Goal: Task Accomplishment & Management: Complete application form

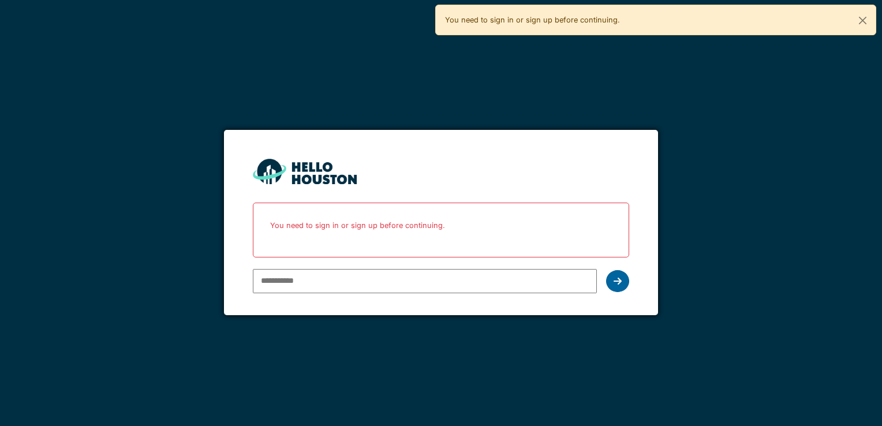
type input "**********"
click at [615, 287] on div at bounding box center [617, 281] width 23 height 22
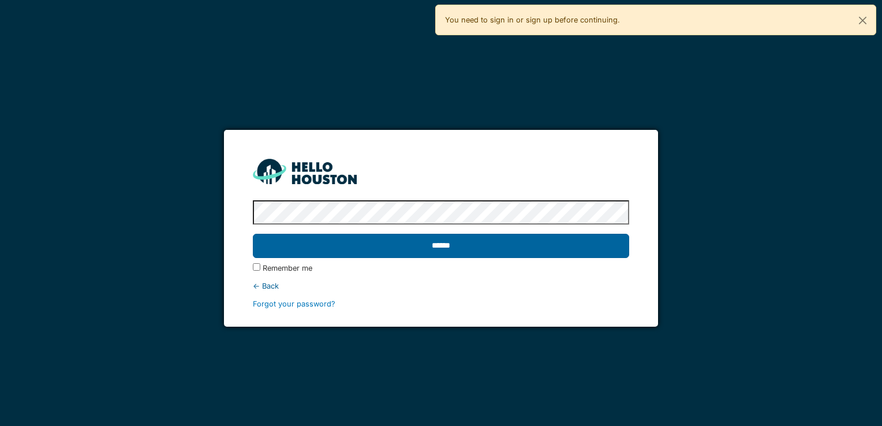
click at [284, 249] on input "******" at bounding box center [441, 246] width 376 height 24
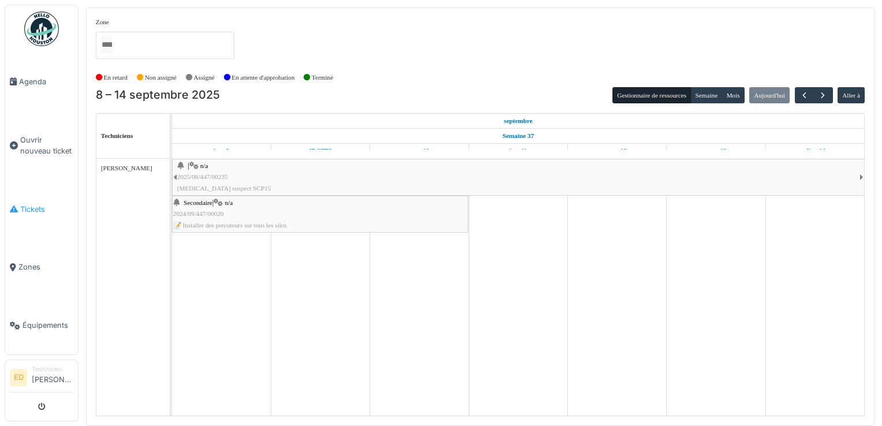
click at [42, 204] on span "Tickets" at bounding box center [46, 209] width 53 height 11
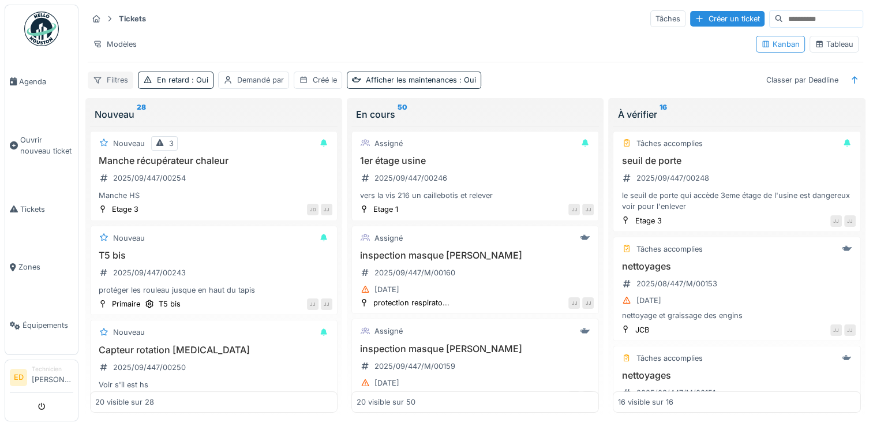
click at [115, 75] on div "Filtres" at bounding box center [111, 80] width 46 height 17
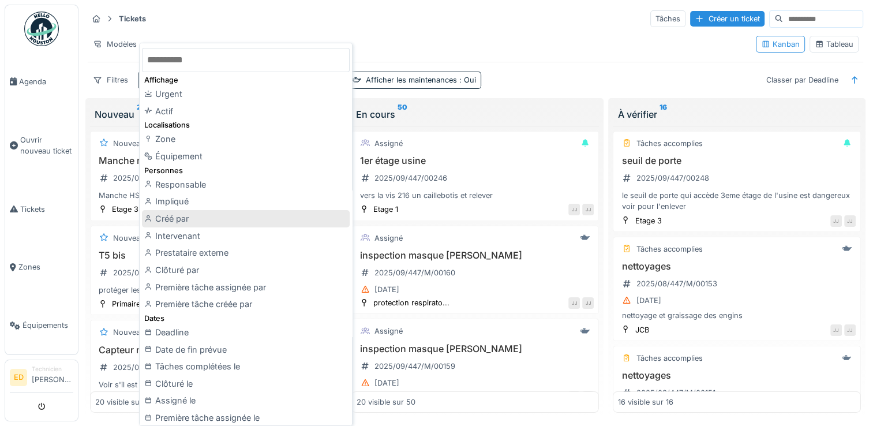
click at [264, 214] on div "Créé par" at bounding box center [246, 218] width 208 height 17
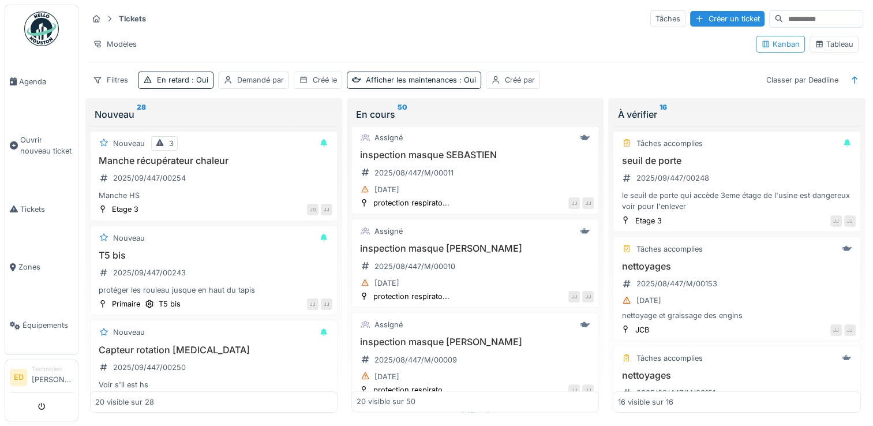
scroll to position [1694, 0]
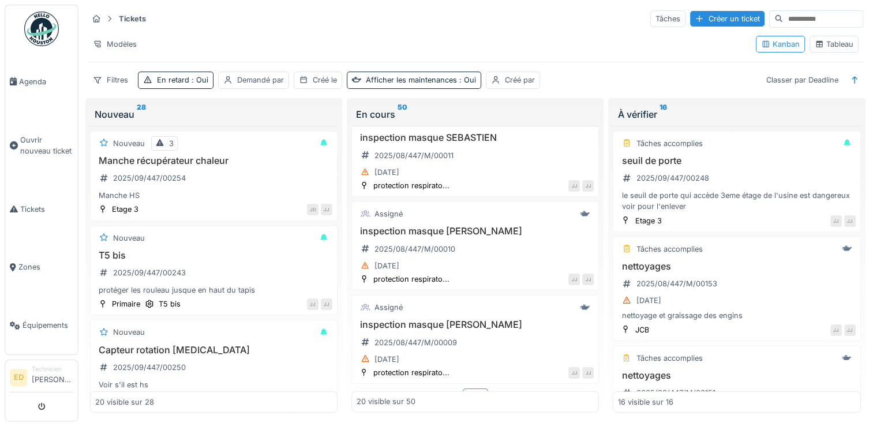
click at [471, 388] on div "Plus" at bounding box center [475, 396] width 25 height 17
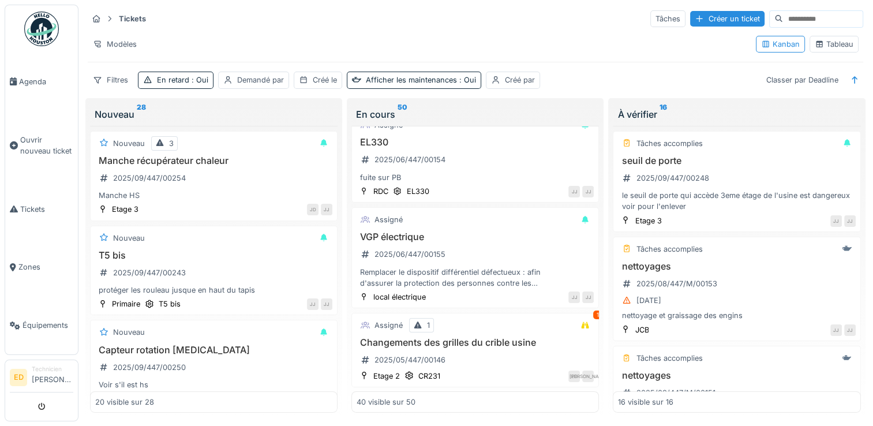
scroll to position [3565, 0]
click at [466, 391] on div "Plus" at bounding box center [475, 399] width 25 height 17
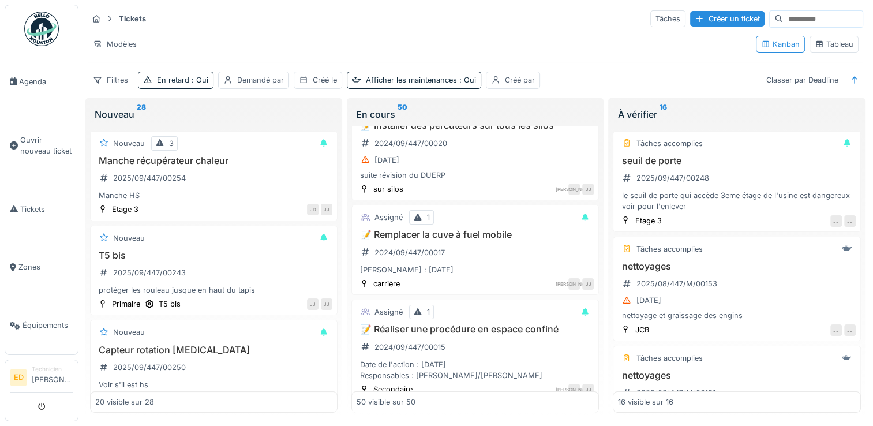
scroll to position [4584, 0]
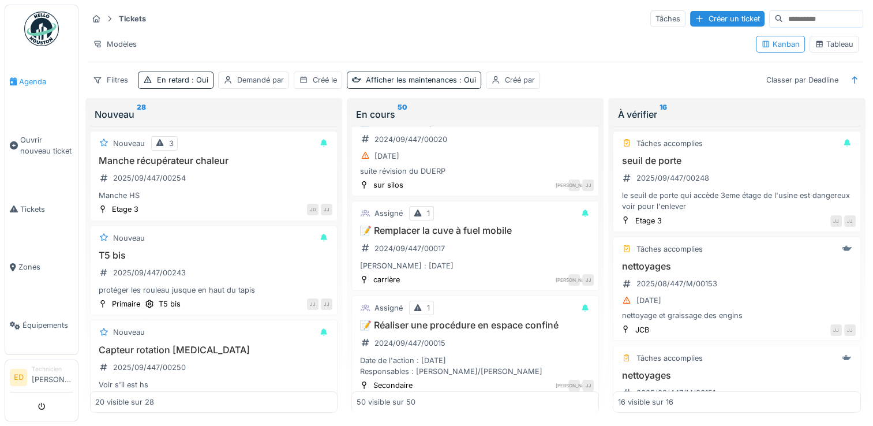
click at [50, 80] on span "Agenda" at bounding box center [46, 81] width 54 height 11
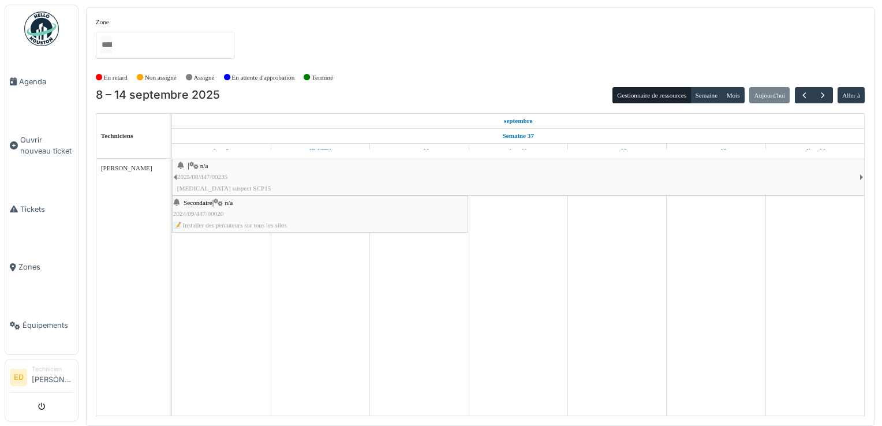
click at [301, 186] on div "| n/a 2025/08/447/00235 Bruit suspect SCP15" at bounding box center [518, 176] width 682 height 33
click at [256, 222] on span "📝 Installer des percuteurs sur tous les silos" at bounding box center [230, 225] width 114 height 7
click at [35, 196] on link "Tickets" at bounding box center [41, 209] width 73 height 58
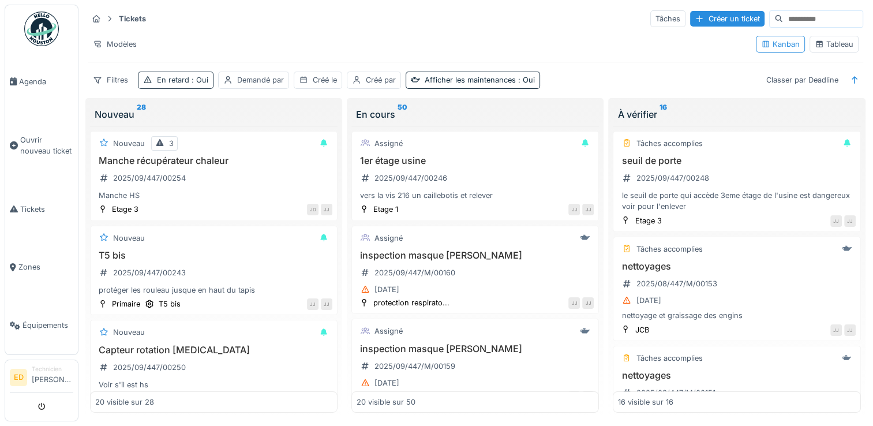
click at [181, 84] on div "En retard : Oui" at bounding box center [182, 79] width 51 height 11
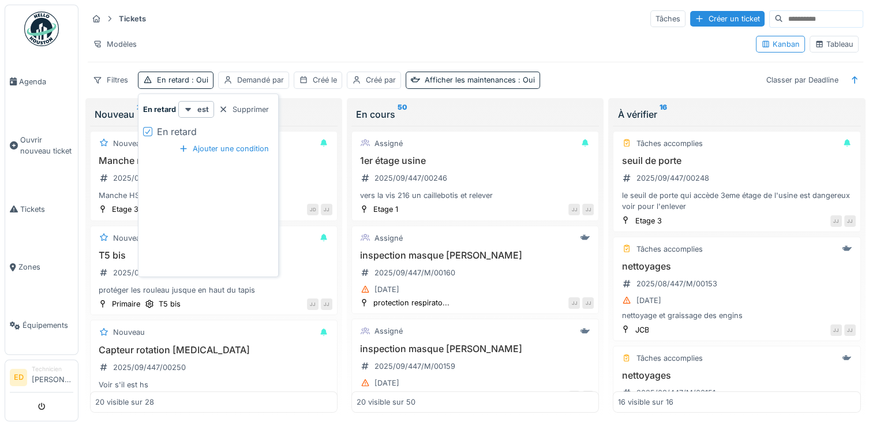
click at [147, 131] on icon at bounding box center [147, 132] width 7 height 6
click at [147, 131] on div at bounding box center [147, 131] width 9 height 9
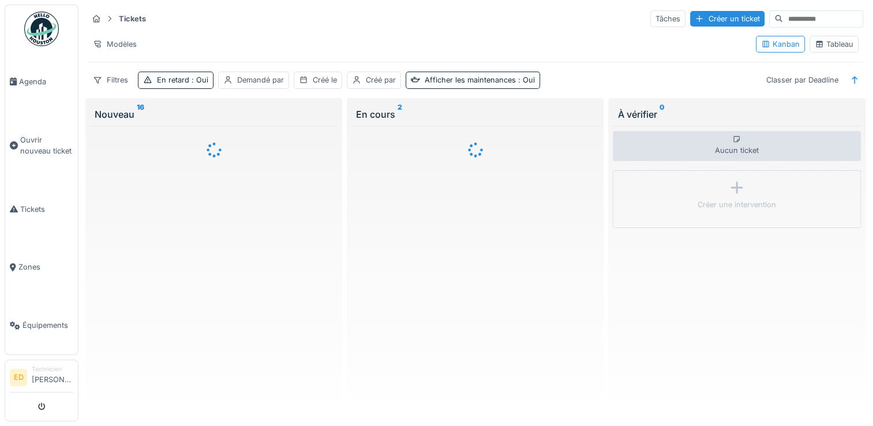
click at [208, 24] on div "Tickets Tâches Créer un ticket" at bounding box center [476, 18] width 776 height 19
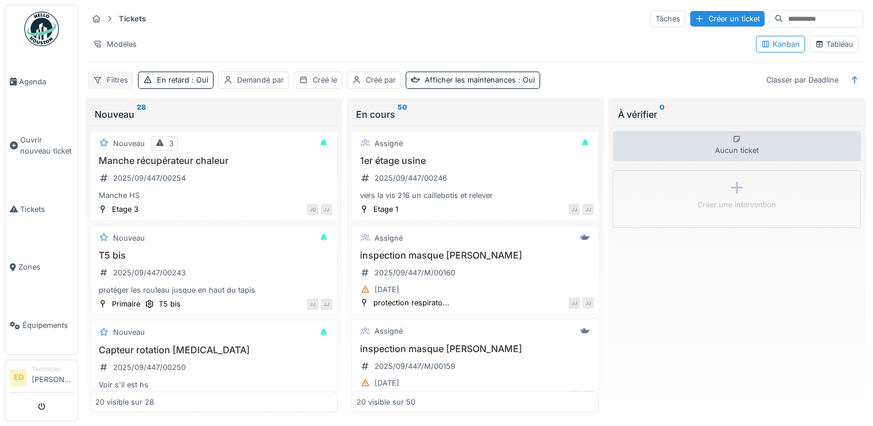
click at [125, 83] on div "Filtres" at bounding box center [111, 80] width 46 height 17
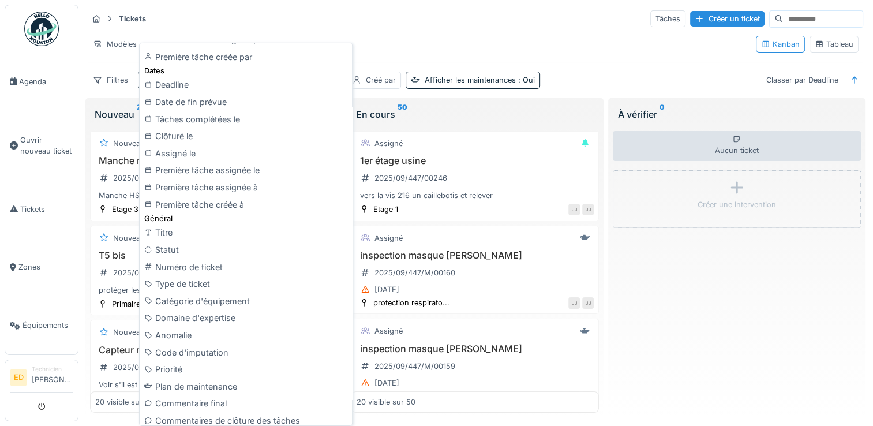
scroll to position [231, 0]
click at [189, 252] on div "Statut" at bounding box center [246, 249] width 208 height 17
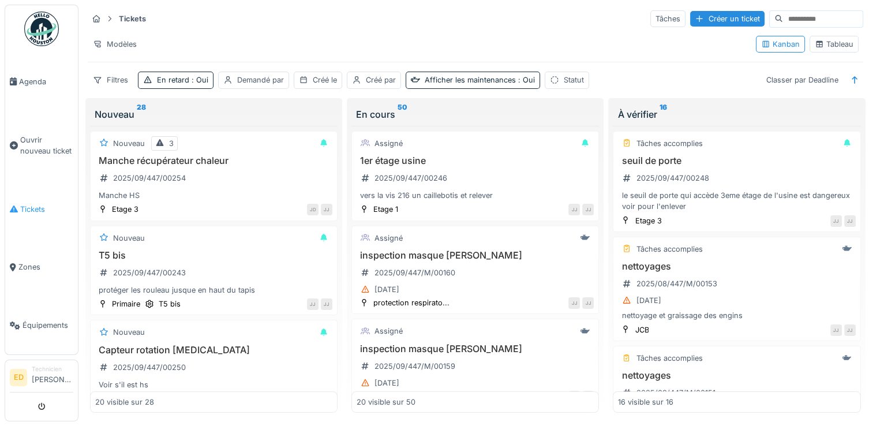
click at [27, 197] on link "Tickets" at bounding box center [41, 209] width 73 height 58
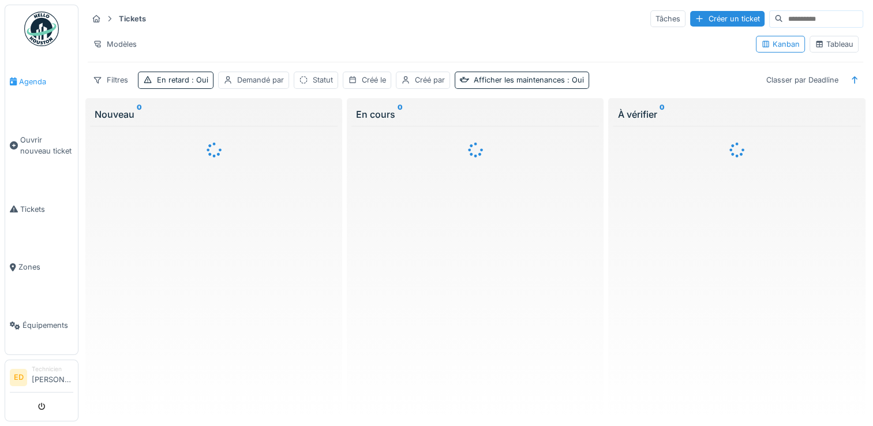
click at [27, 77] on span "Agenda" at bounding box center [46, 81] width 54 height 11
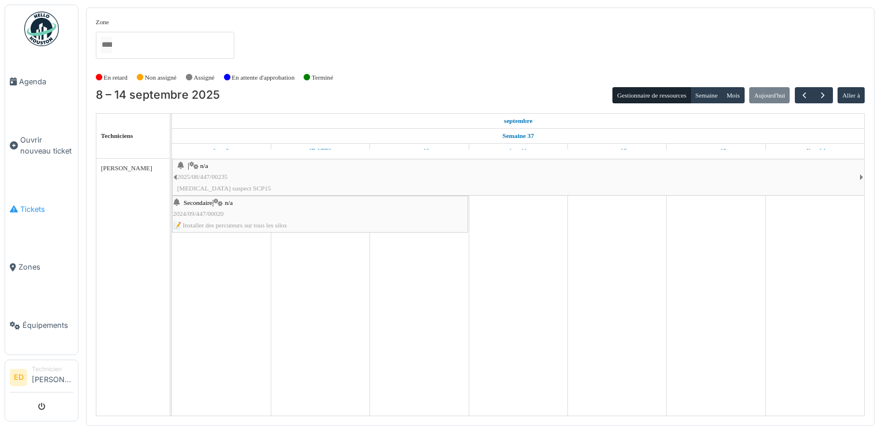
click at [48, 204] on span "Tickets" at bounding box center [46, 209] width 53 height 11
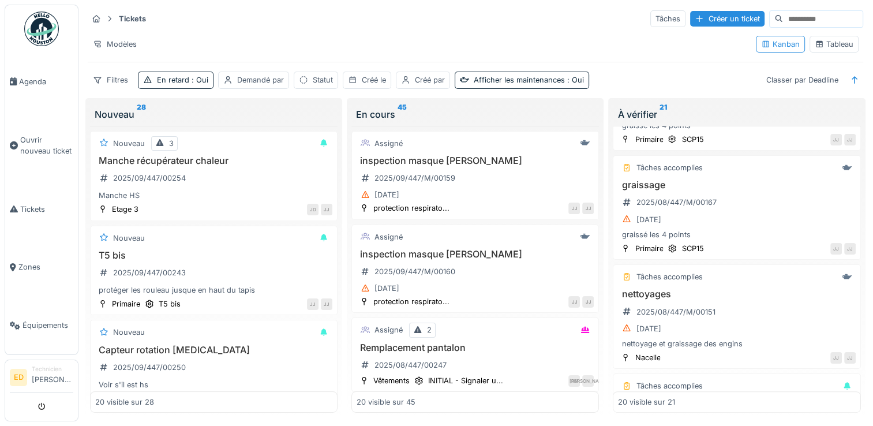
scroll to position [508, 0]
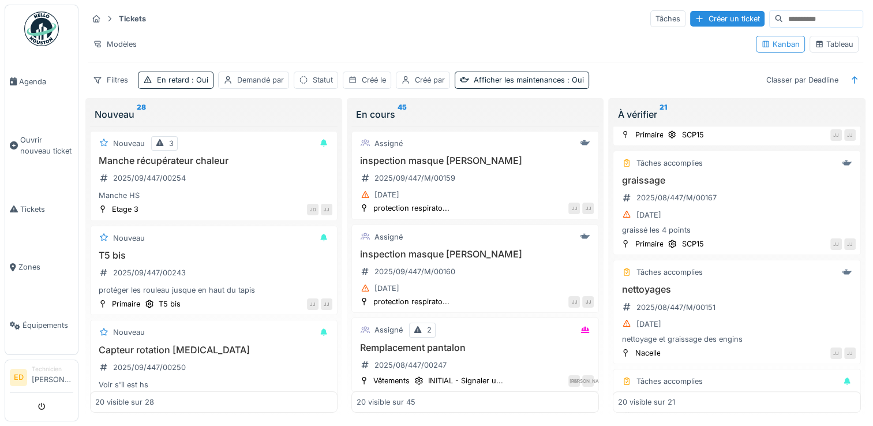
drag, startPoint x: 739, startPoint y: 392, endPoint x: 815, endPoint y: 45, distance: 355.8
click at [815, 45] on div "Tableau" at bounding box center [834, 44] width 39 height 11
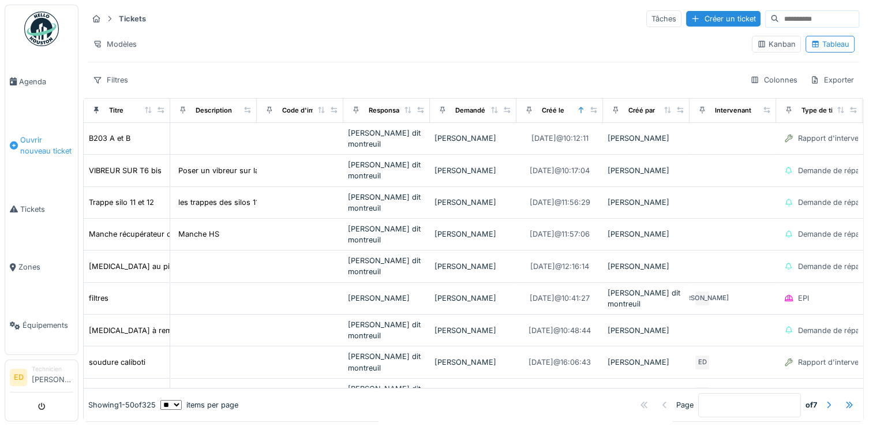
click at [40, 139] on span "Ouvrir nouveau ticket" at bounding box center [46, 145] width 53 height 22
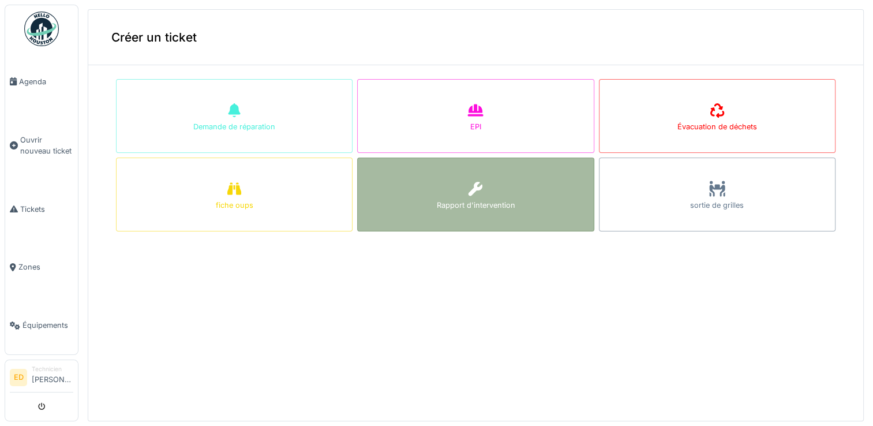
click at [407, 174] on div "Rapport d'intervention" at bounding box center [475, 195] width 237 height 74
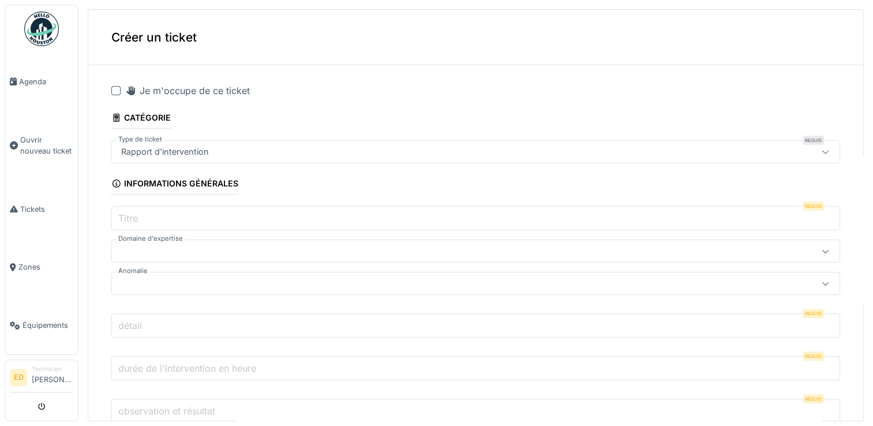
click at [117, 91] on div at bounding box center [115, 90] width 9 height 9
click at [184, 218] on input "Titre" at bounding box center [475, 218] width 729 height 24
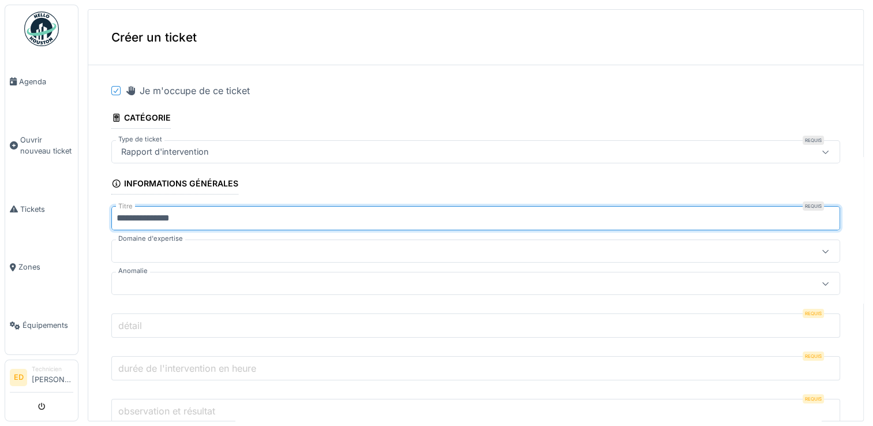
type input "**********"
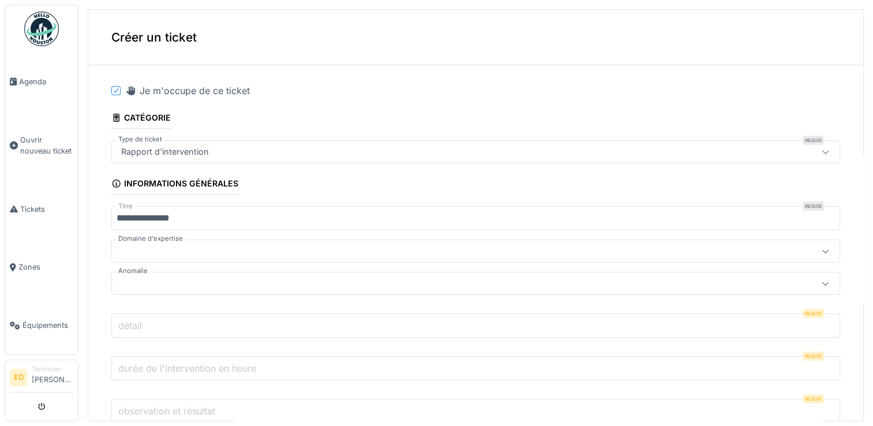
click at [184, 259] on div at bounding box center [475, 250] width 729 height 23
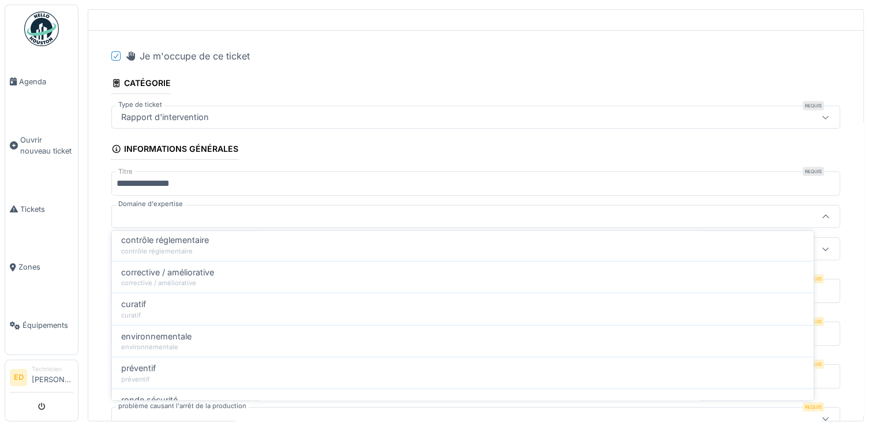
scroll to position [115, 0]
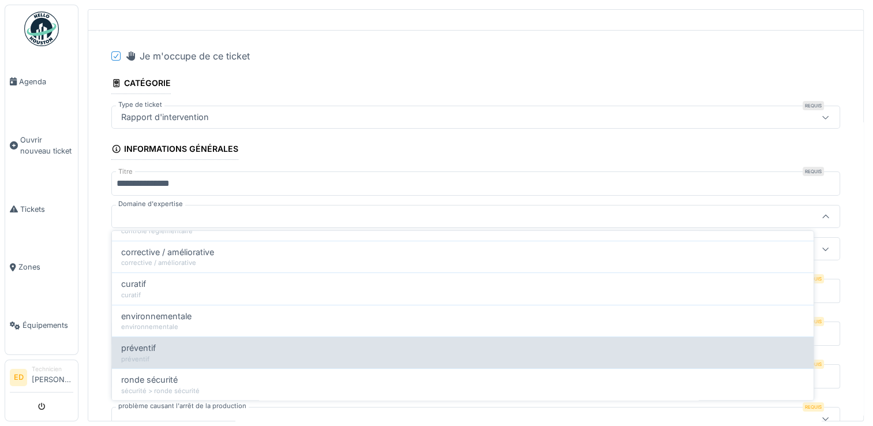
click at [493, 345] on div "préventif" at bounding box center [462, 348] width 683 height 13
type input "****"
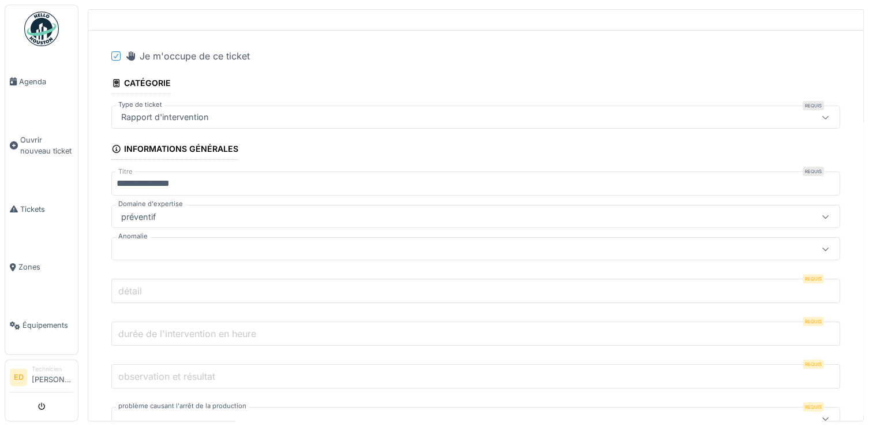
click at [339, 242] on div at bounding box center [436, 248] width 638 height 13
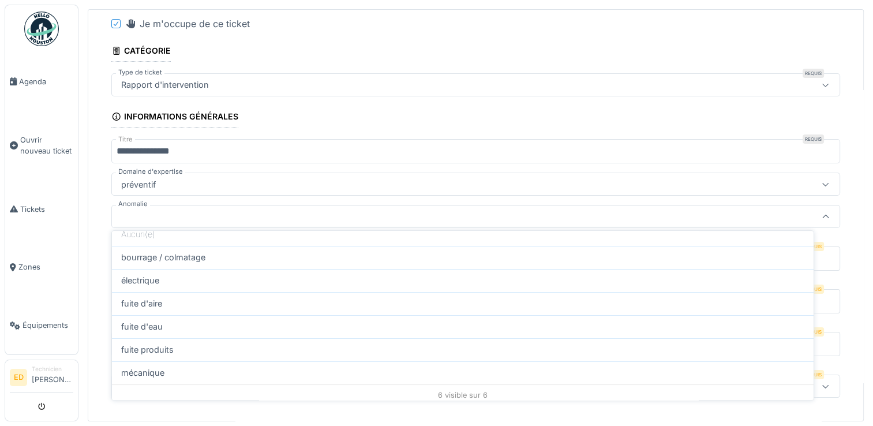
scroll to position [51, 0]
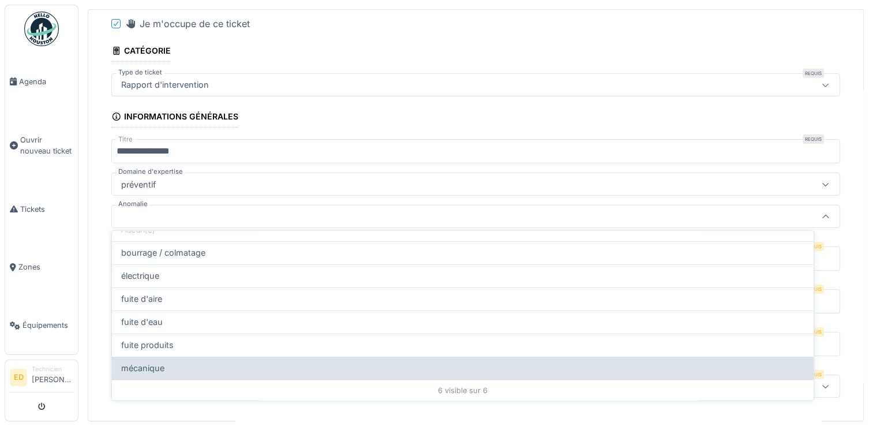
click at [626, 362] on div "mécanique" at bounding box center [462, 368] width 683 height 13
type input "**"
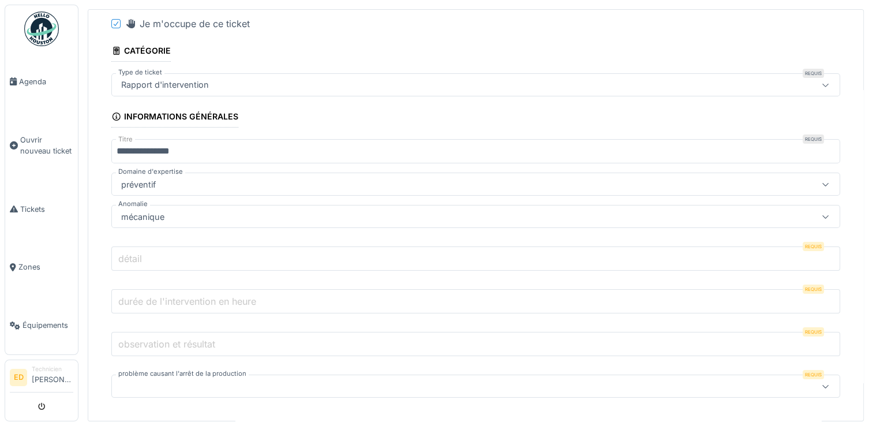
click at [432, 253] on input "détail" at bounding box center [475, 258] width 729 height 24
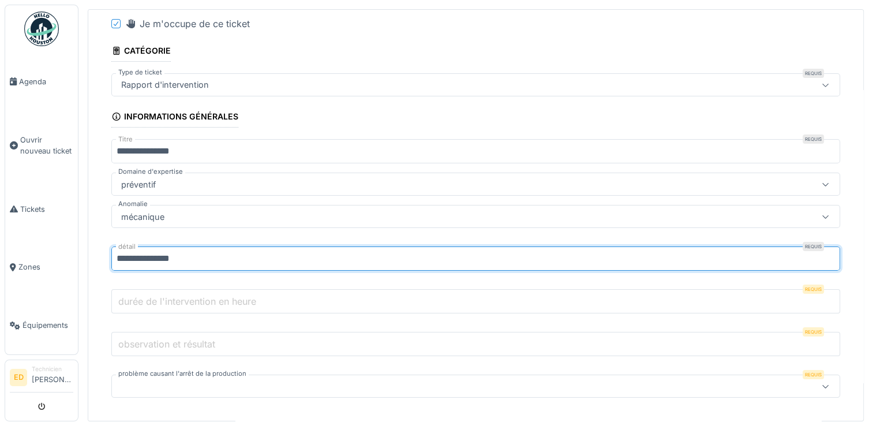
type input "**********"
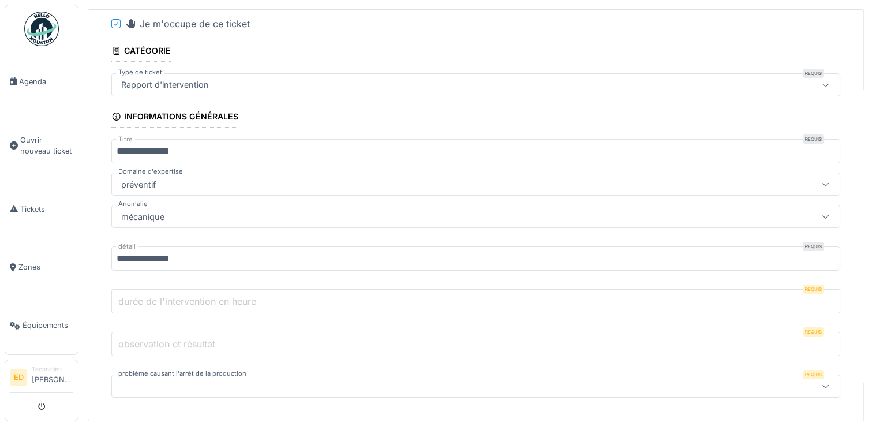
click at [312, 305] on input "durée de l'intervention en heure" at bounding box center [475, 301] width 729 height 24
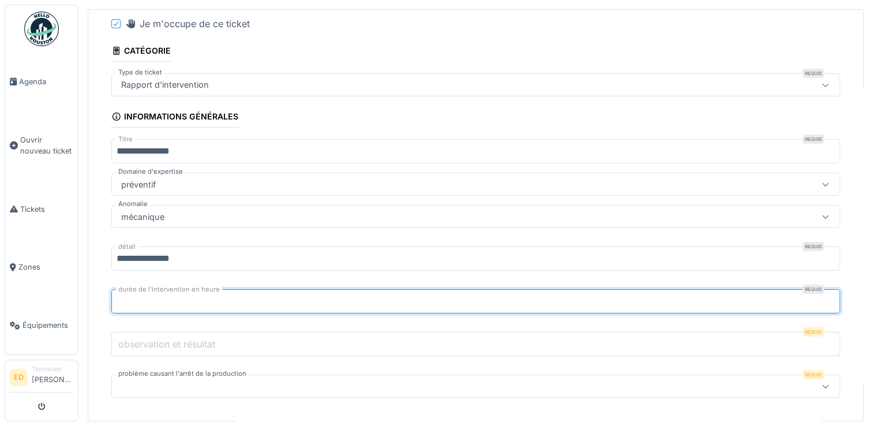
type input "***"
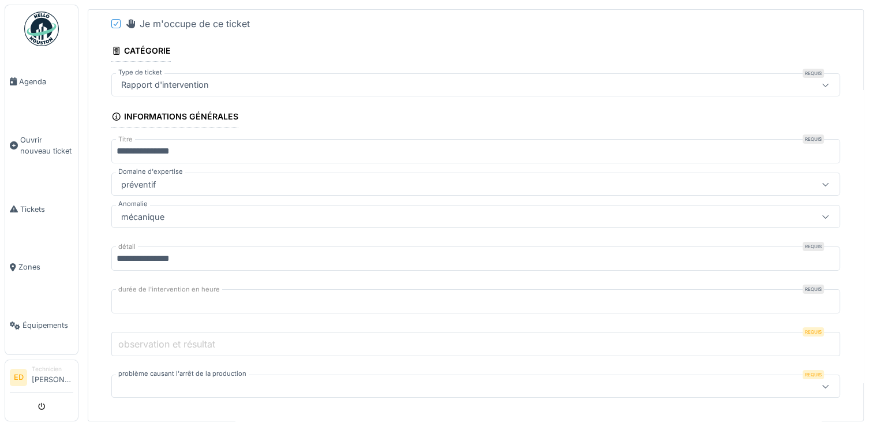
click at [568, 342] on input "observation et résultat" at bounding box center [475, 344] width 729 height 24
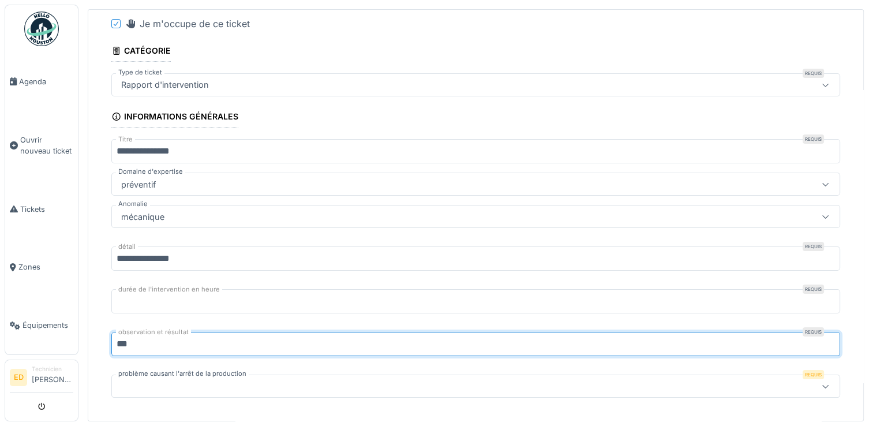
type input "***"
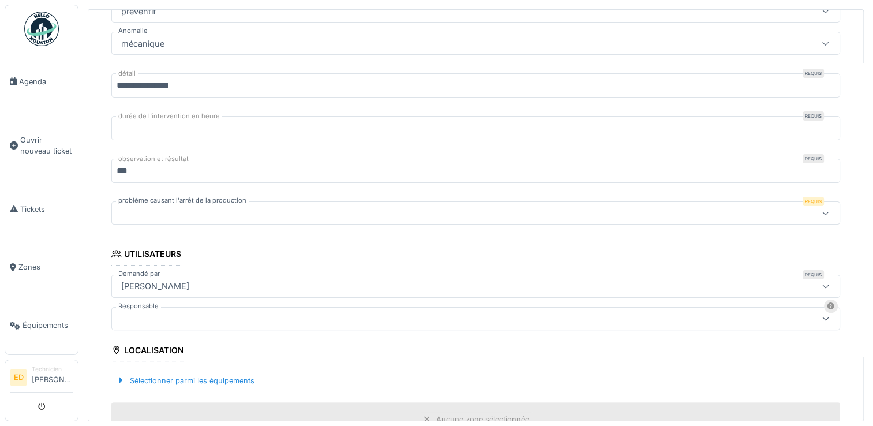
scroll to position [241, 0]
click at [646, 212] on div at bounding box center [436, 211] width 638 height 13
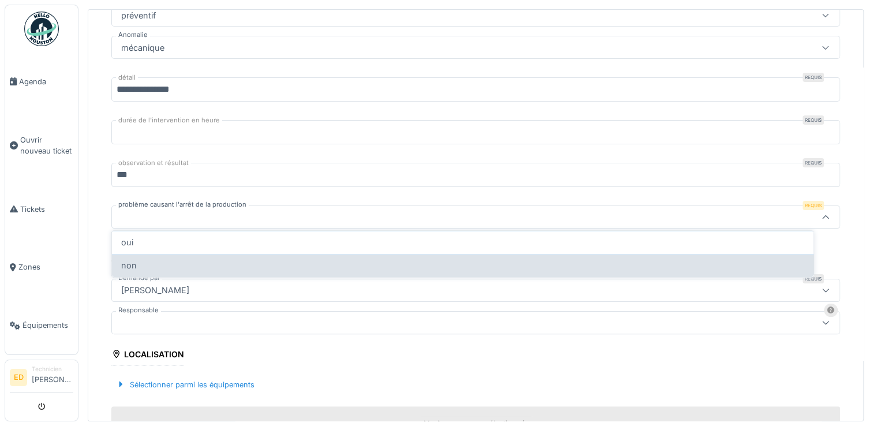
click at [474, 260] on div "non" at bounding box center [462, 265] width 683 height 13
type input "***"
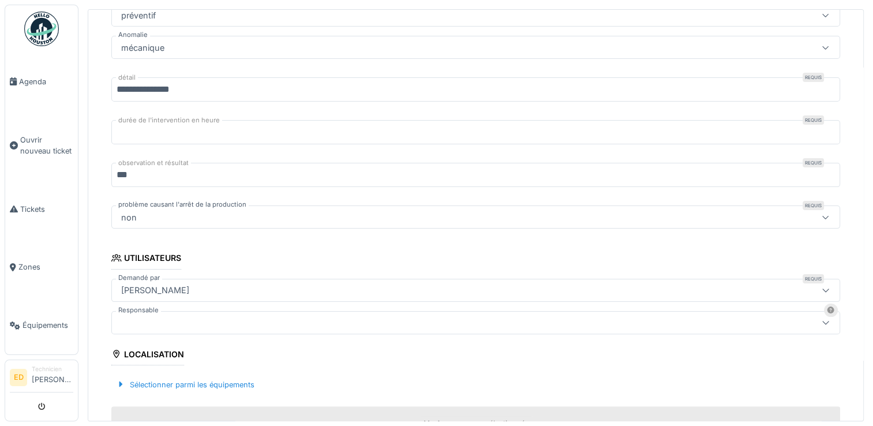
click at [323, 320] on div at bounding box center [436, 322] width 638 height 13
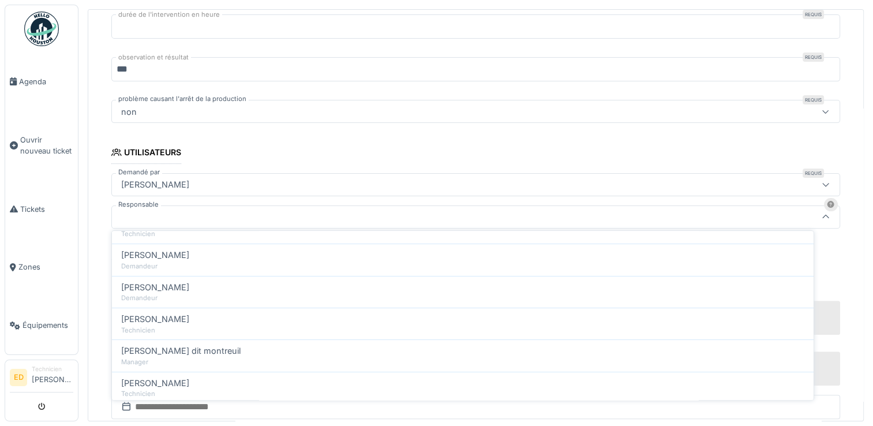
scroll to position [138, 0]
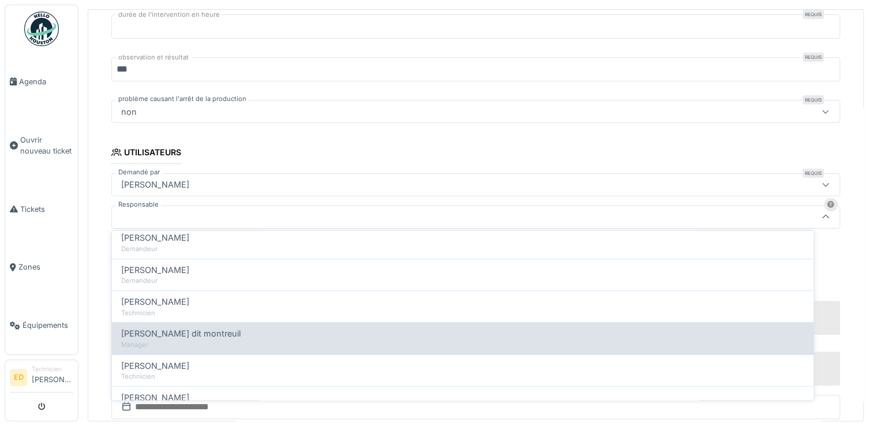
click at [503, 323] on div "Jeremy Jules dit montreuil Manager" at bounding box center [463, 339] width 702 height 32
type input "*****"
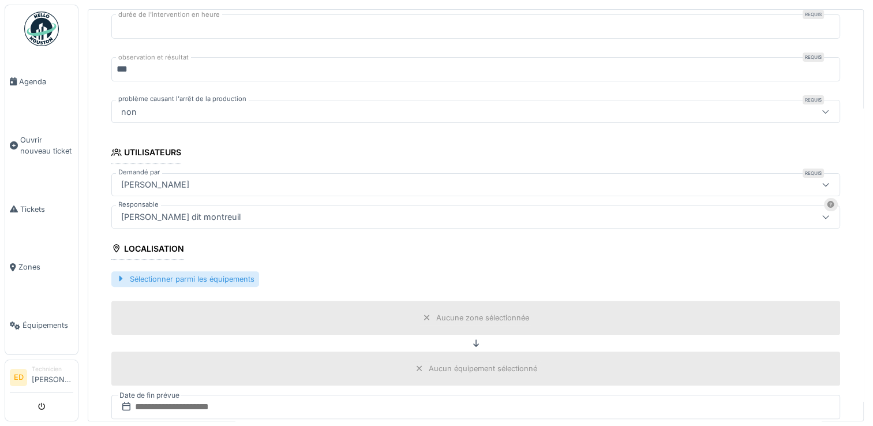
click at [250, 274] on div "Sélectionner parmi les équipements" at bounding box center [185, 279] width 148 height 16
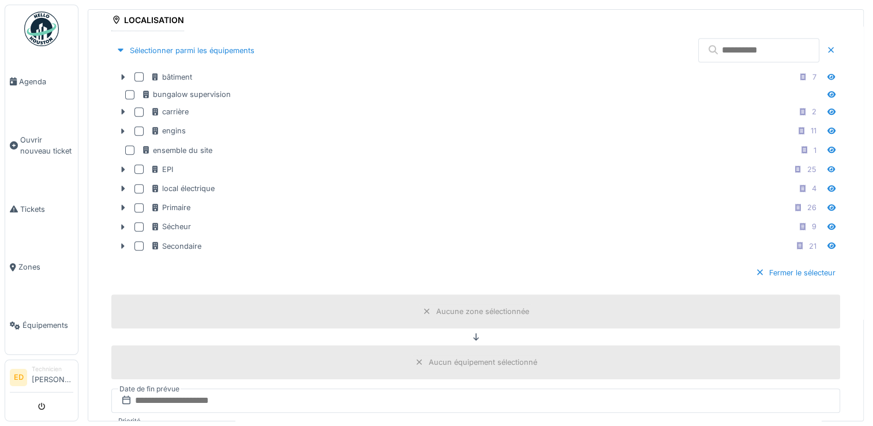
scroll to position [572, 0]
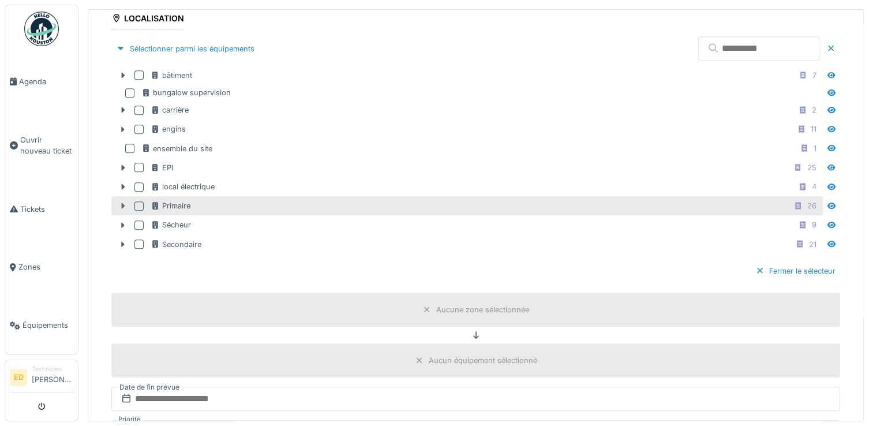
click at [120, 202] on icon at bounding box center [122, 206] width 9 height 8
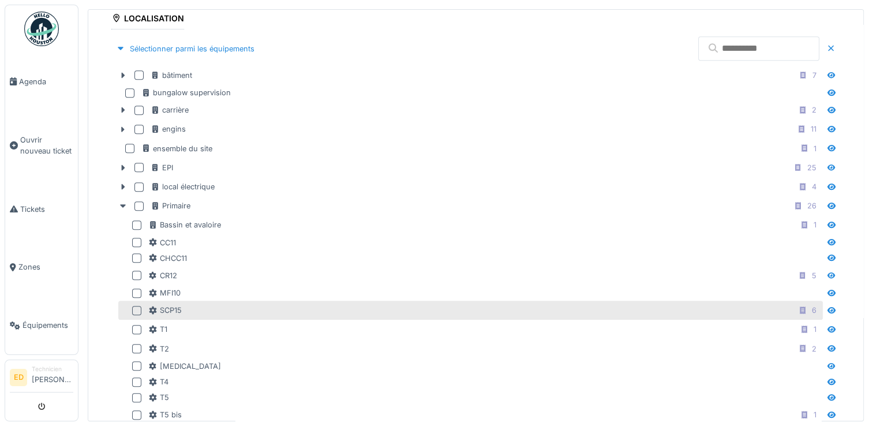
click at [136, 306] on div at bounding box center [136, 310] width 9 height 9
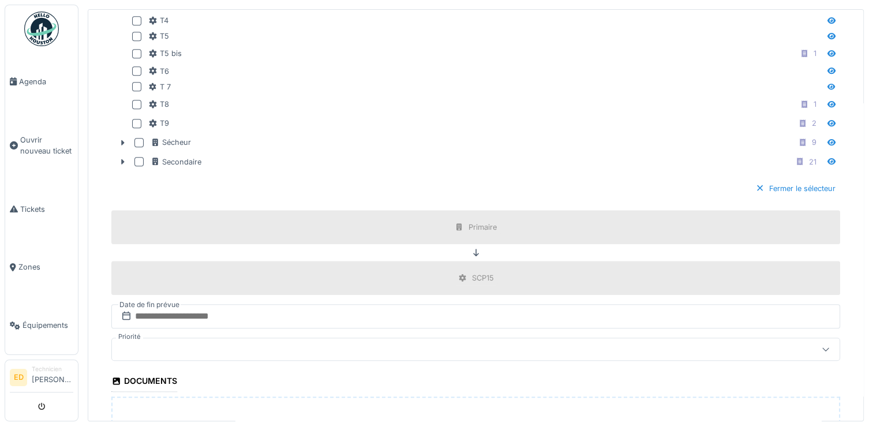
scroll to position [1016, 0]
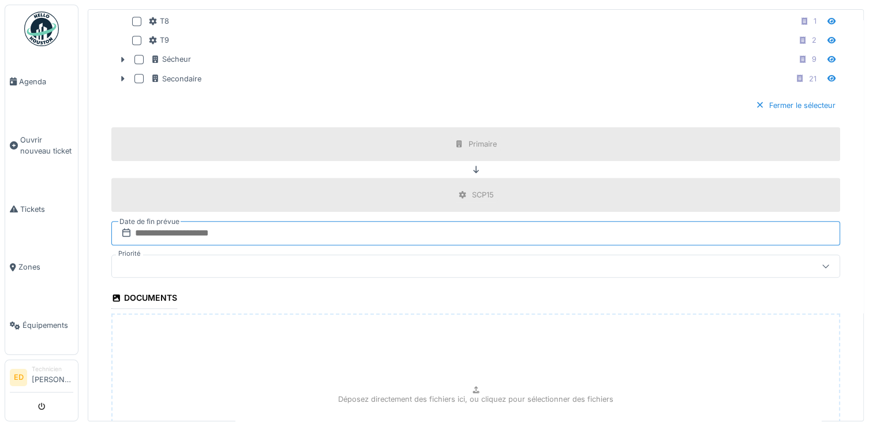
click at [376, 221] on input "text" at bounding box center [475, 233] width 729 height 24
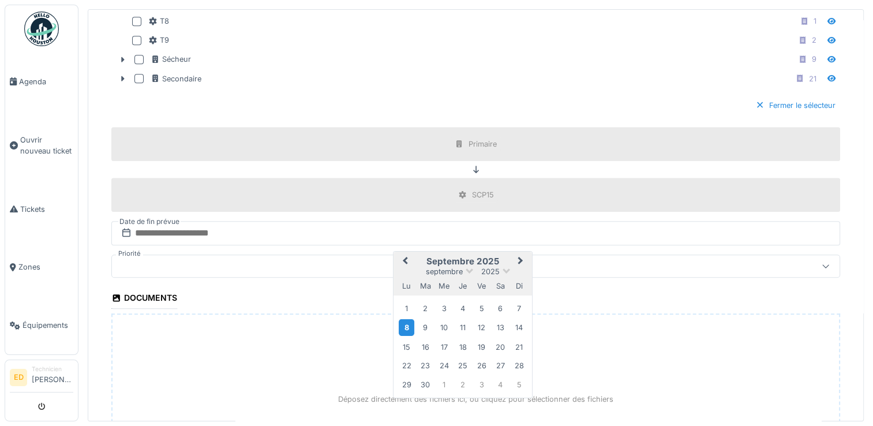
click at [402, 319] on div "8" at bounding box center [407, 327] width 16 height 17
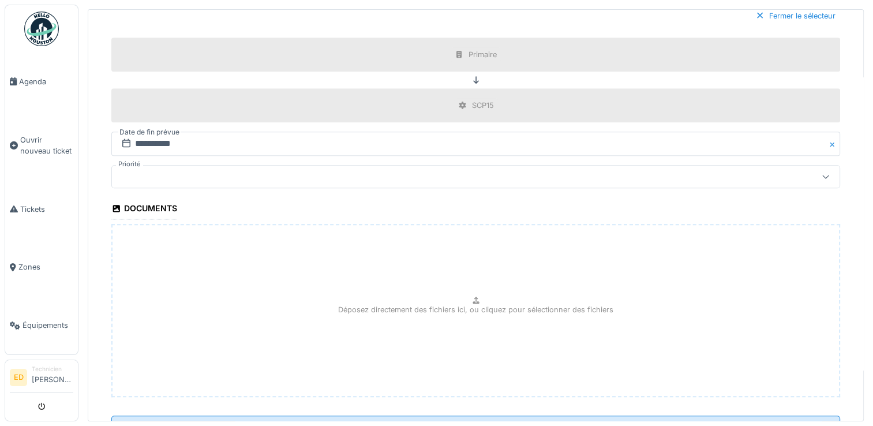
scroll to position [1149, 0]
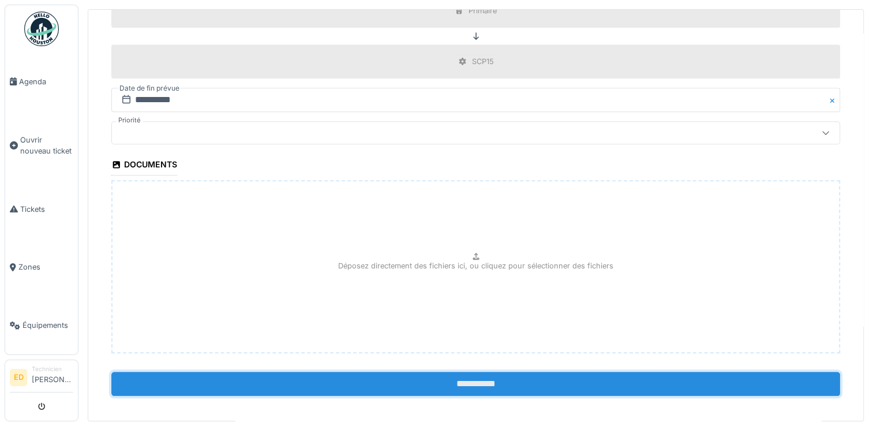
click at [595, 374] on input "**********" at bounding box center [475, 384] width 729 height 24
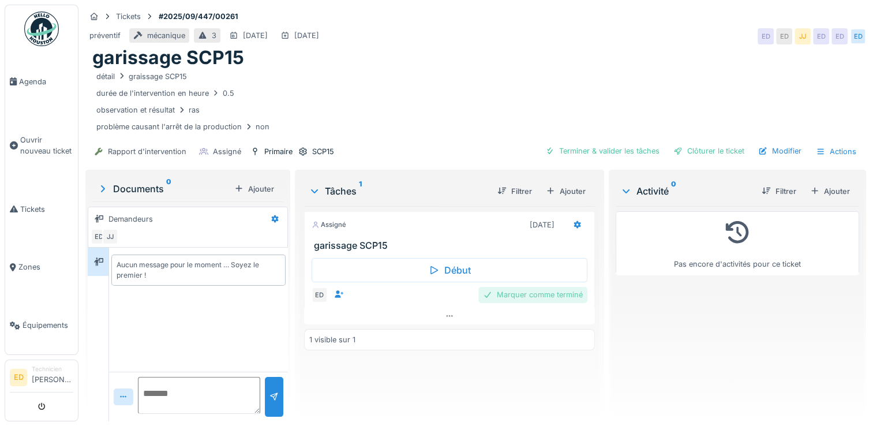
click at [524, 296] on div "Marquer comme terminé" at bounding box center [532, 295] width 109 height 16
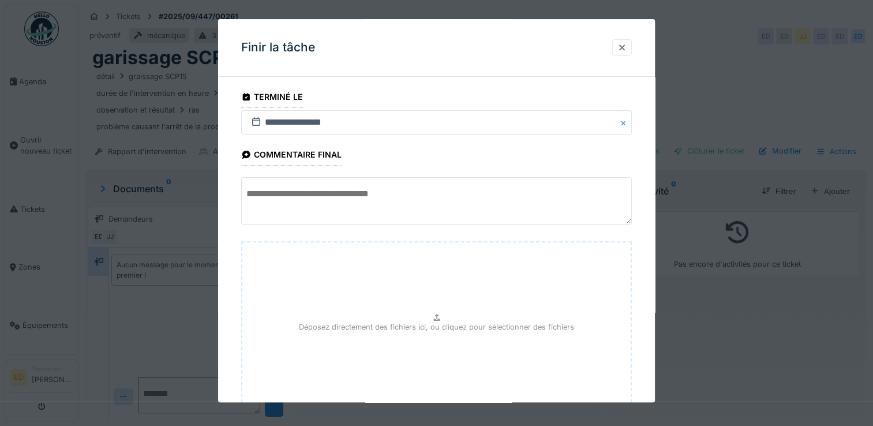
click at [510, 210] on textarea at bounding box center [436, 200] width 391 height 47
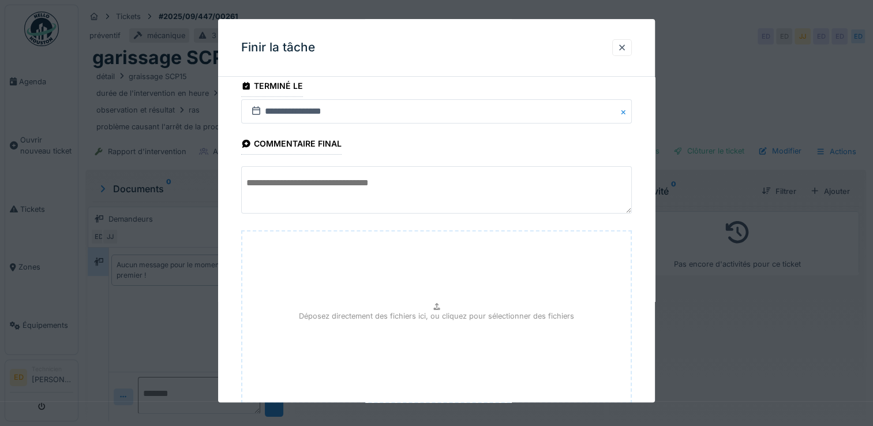
scroll to position [85, 0]
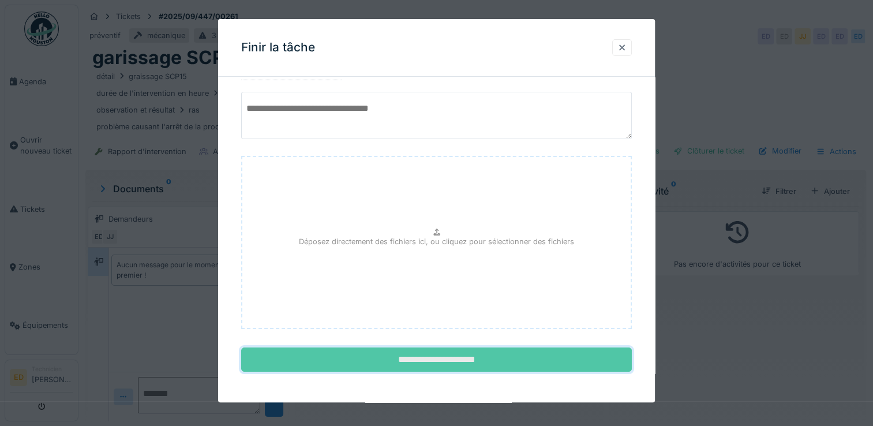
click at [511, 355] on input "**********" at bounding box center [436, 360] width 391 height 24
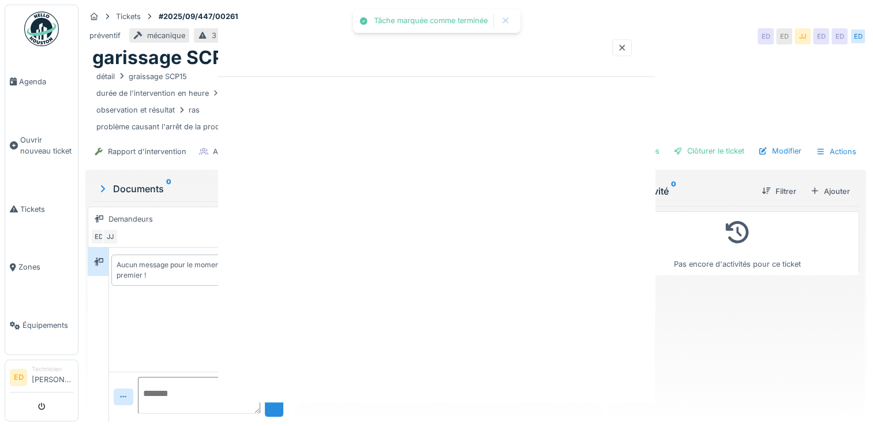
scroll to position [0, 0]
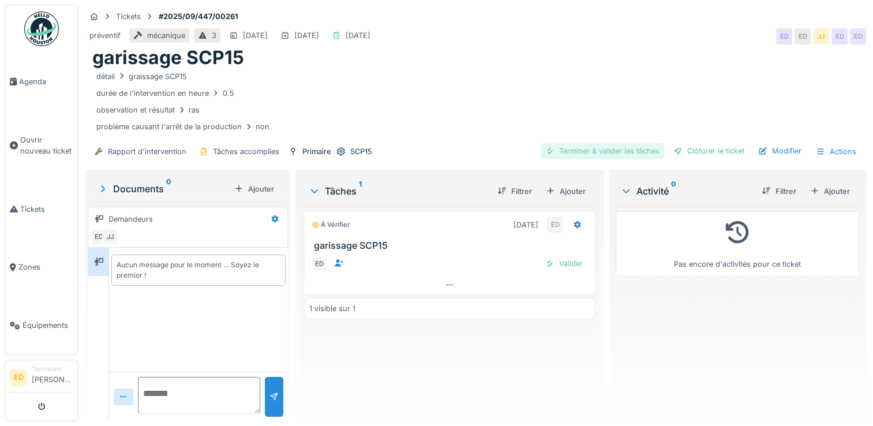
click at [621, 147] on div "Terminer & valider les tâches" at bounding box center [602, 151] width 123 height 16
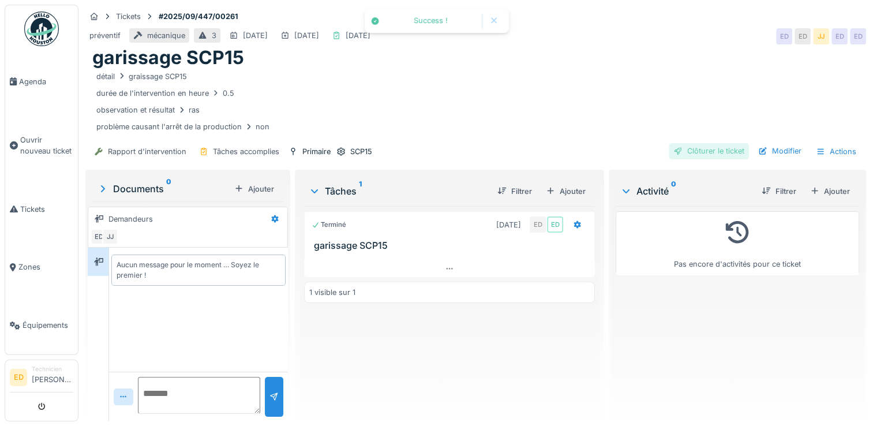
click at [692, 145] on div "Clôturer le ticket" at bounding box center [709, 151] width 80 height 16
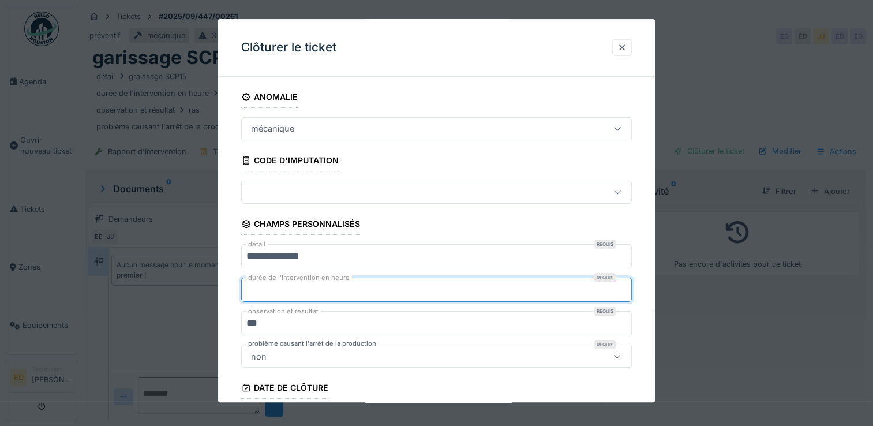
click at [445, 287] on input "***" at bounding box center [436, 290] width 391 height 24
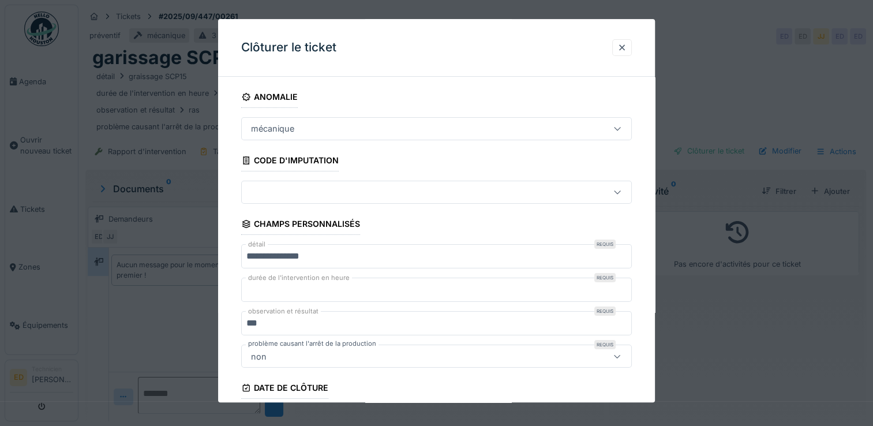
scroll to position [184, 0]
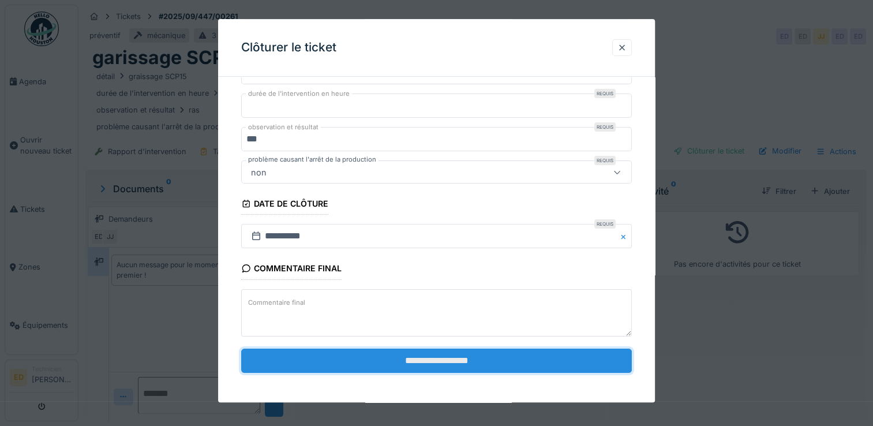
click at [436, 359] on input "**********" at bounding box center [436, 361] width 391 height 24
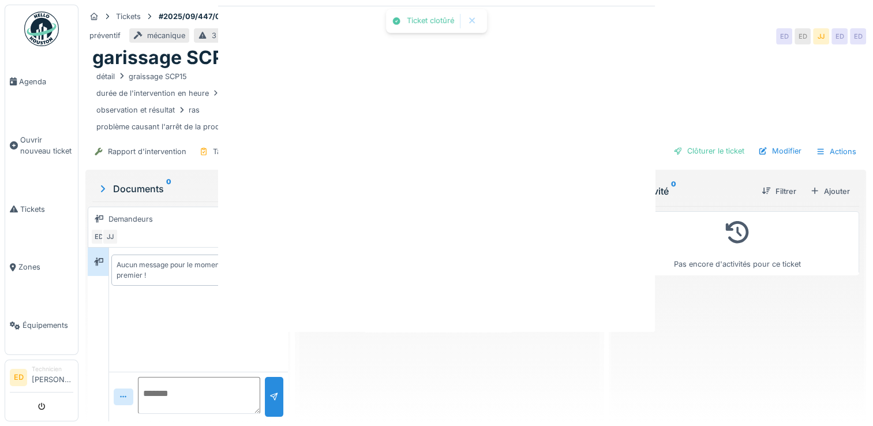
scroll to position [0, 0]
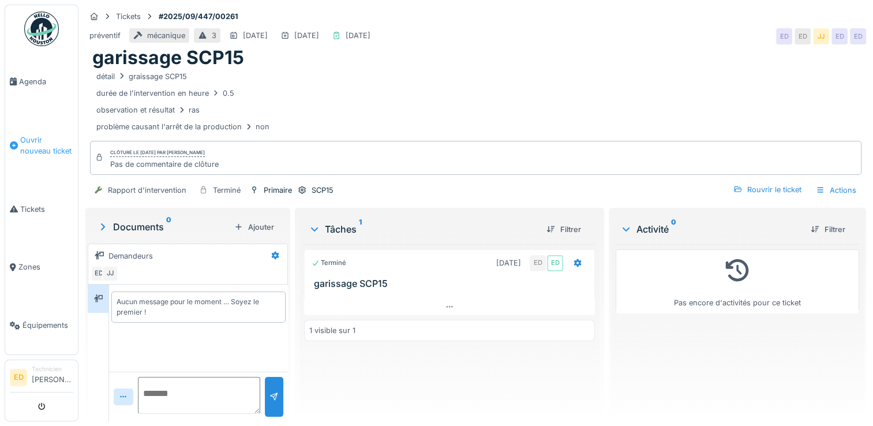
click at [18, 143] on li "Ouvrir nouveau ticket" at bounding box center [41, 145] width 63 height 22
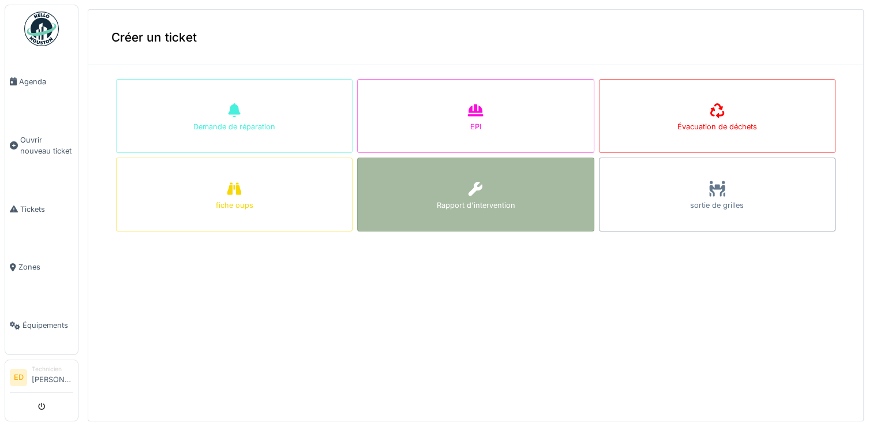
click at [387, 188] on div "Rapport d'intervention" at bounding box center [475, 195] width 237 height 74
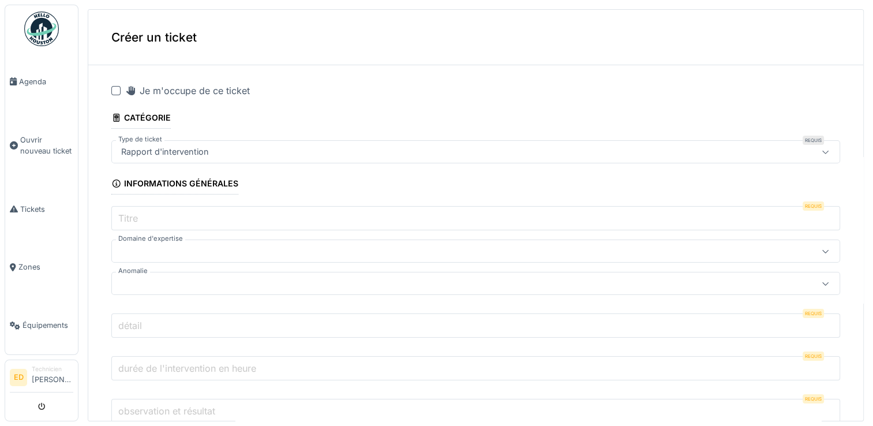
click at [114, 87] on div at bounding box center [115, 90] width 9 height 9
click at [158, 209] on input "Titre" at bounding box center [475, 218] width 729 height 24
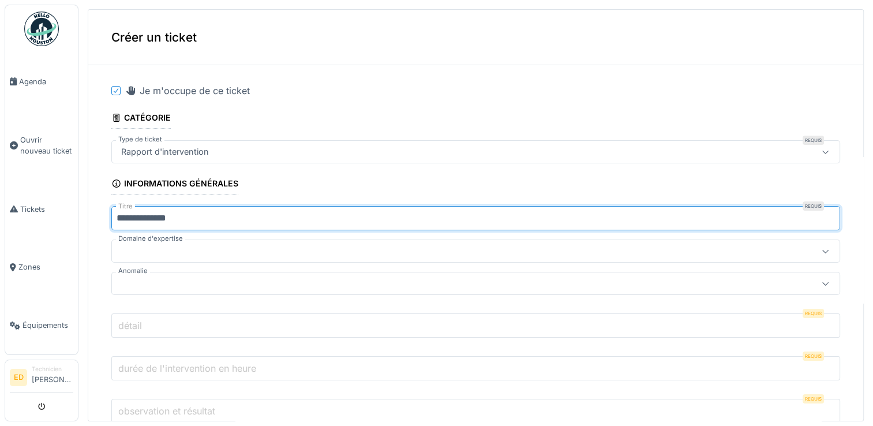
type input "**********"
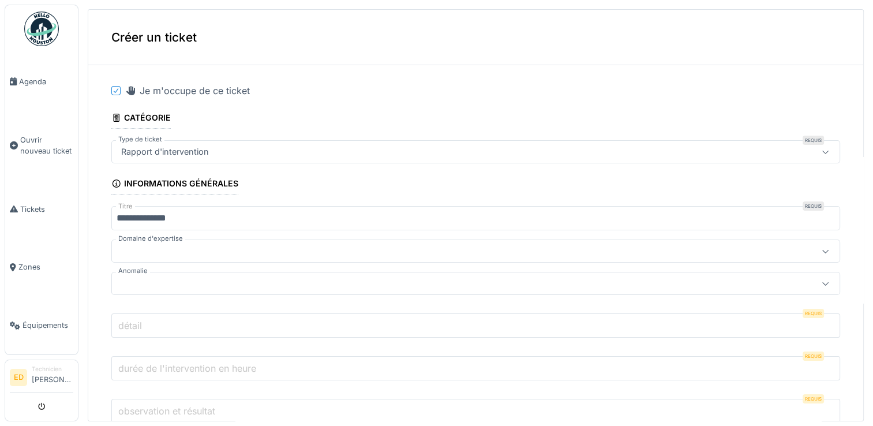
click at [173, 255] on div at bounding box center [436, 251] width 638 height 13
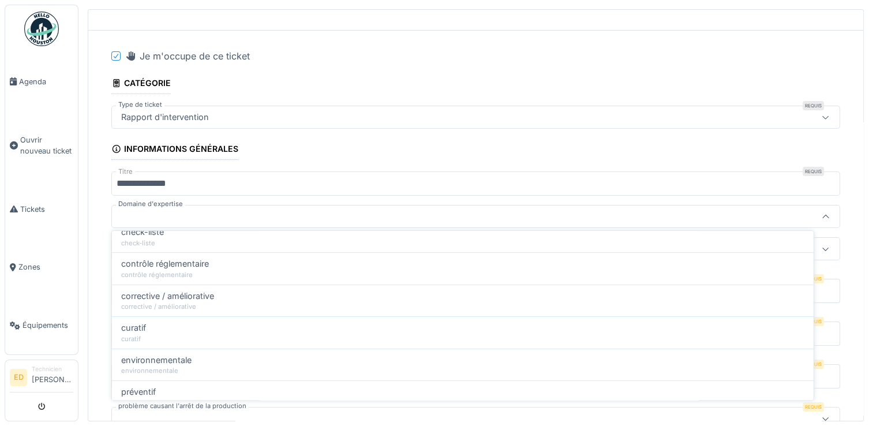
scroll to position [81, 0]
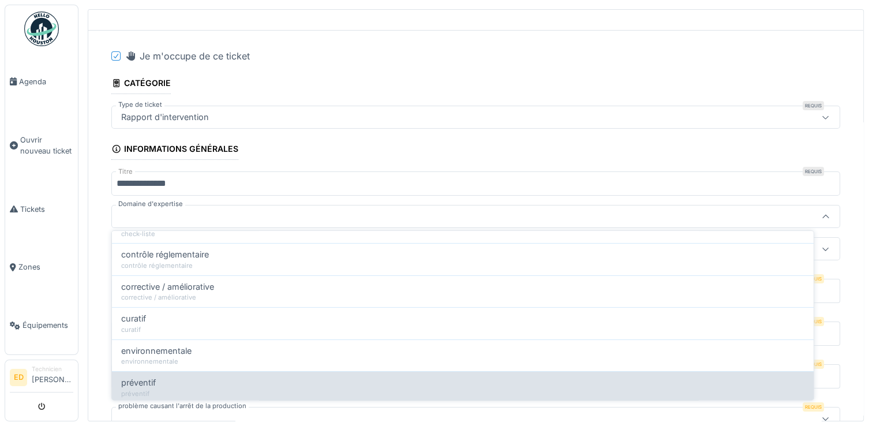
click at [441, 389] on div "préventif" at bounding box center [462, 394] width 683 height 10
type input "****"
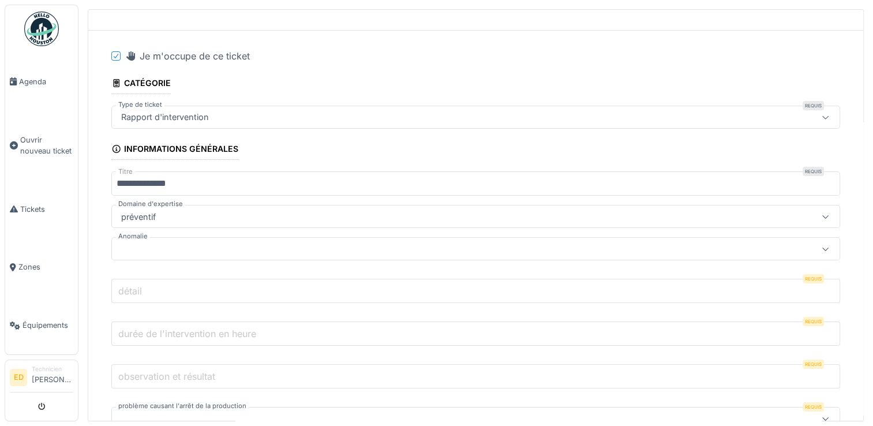
click at [344, 244] on div at bounding box center [436, 248] width 638 height 13
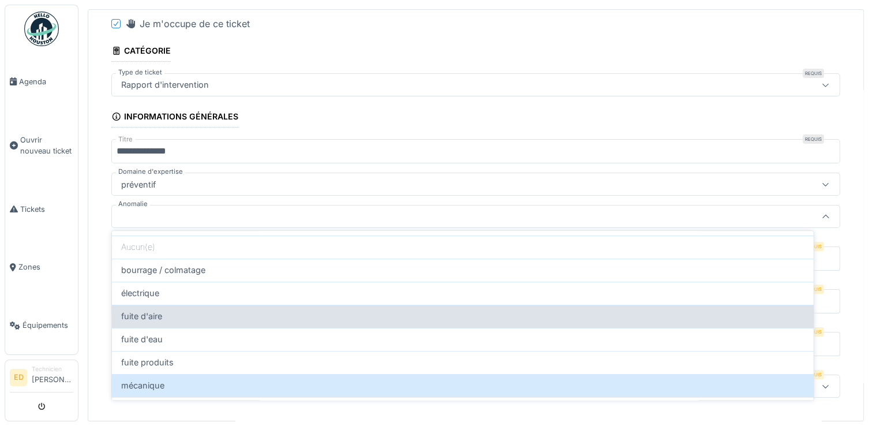
scroll to position [51, 0]
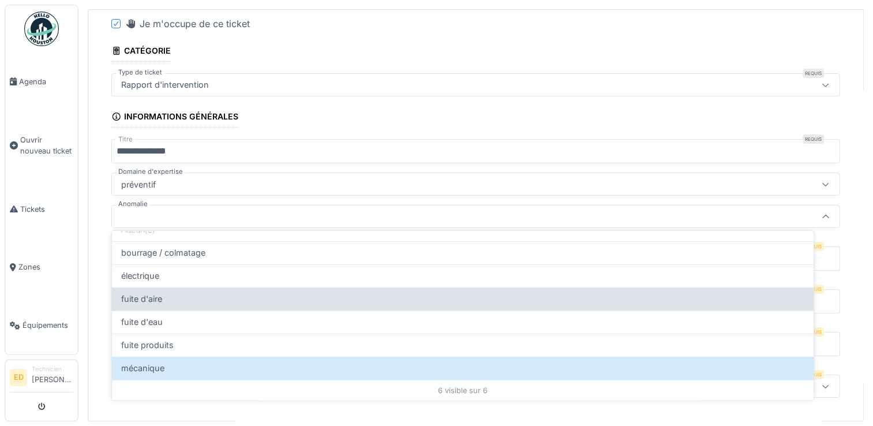
type input "**"
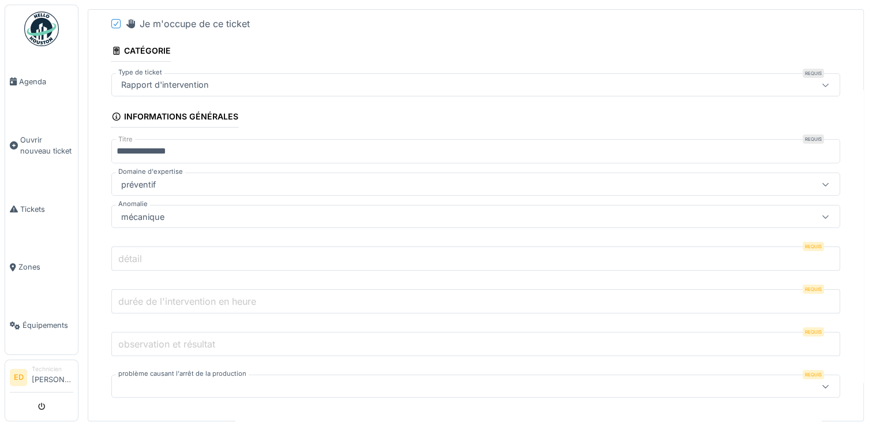
click at [485, 250] on input "détail" at bounding box center [475, 258] width 729 height 24
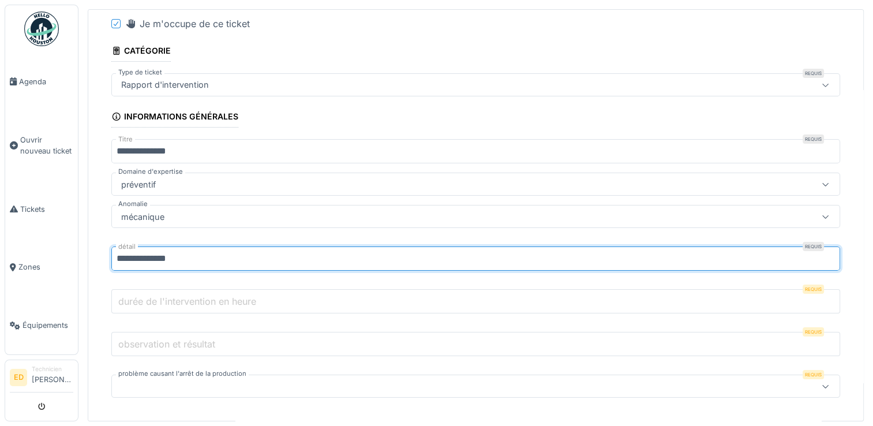
type input "**********"
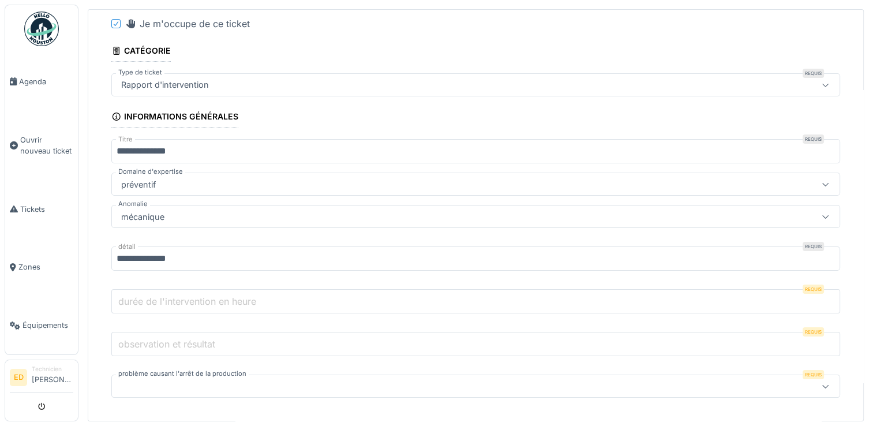
click at [305, 298] on input "durée de l'intervention en heure" at bounding box center [475, 301] width 729 height 24
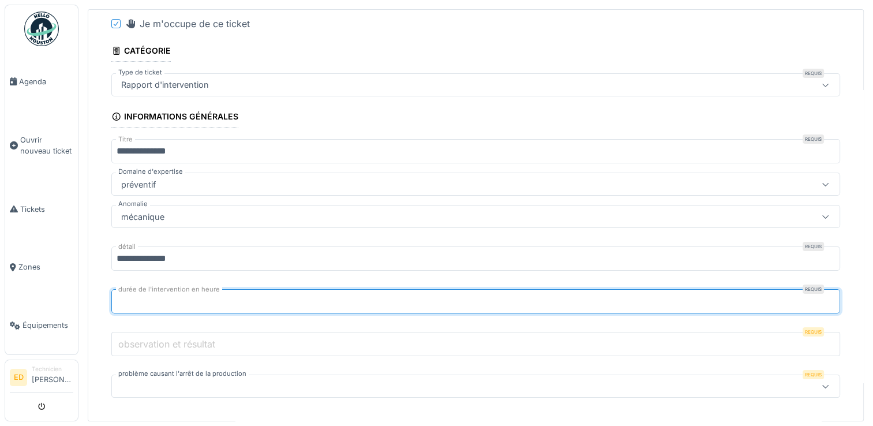
type input "***"
click at [274, 332] on input "observation et résultat" at bounding box center [475, 344] width 729 height 24
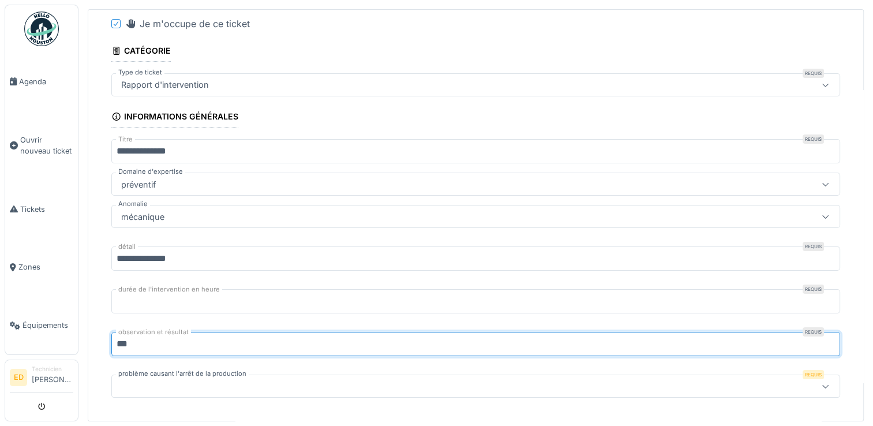
type input "***"
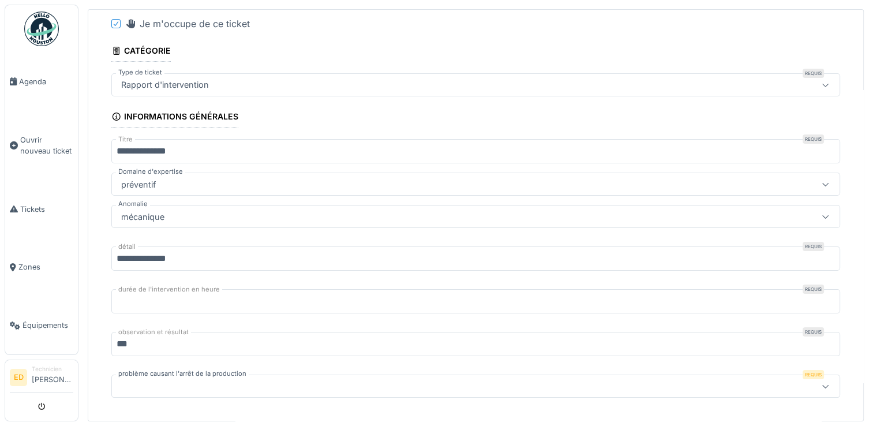
scroll to position [403, 0]
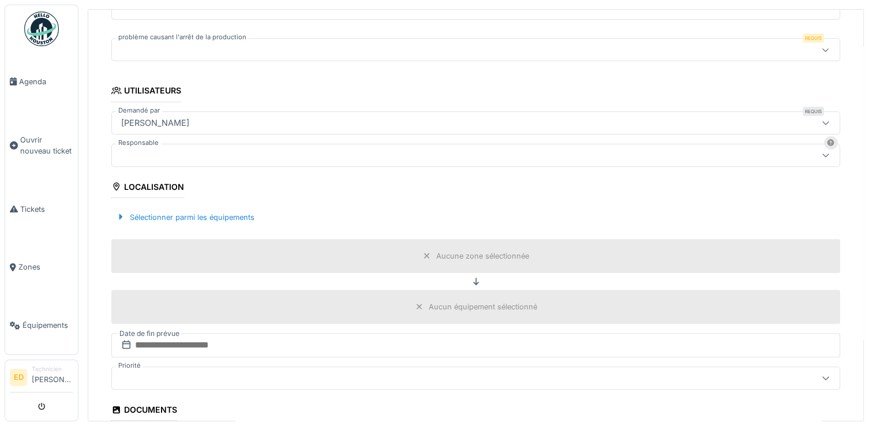
click at [220, 43] on div at bounding box center [436, 49] width 638 height 13
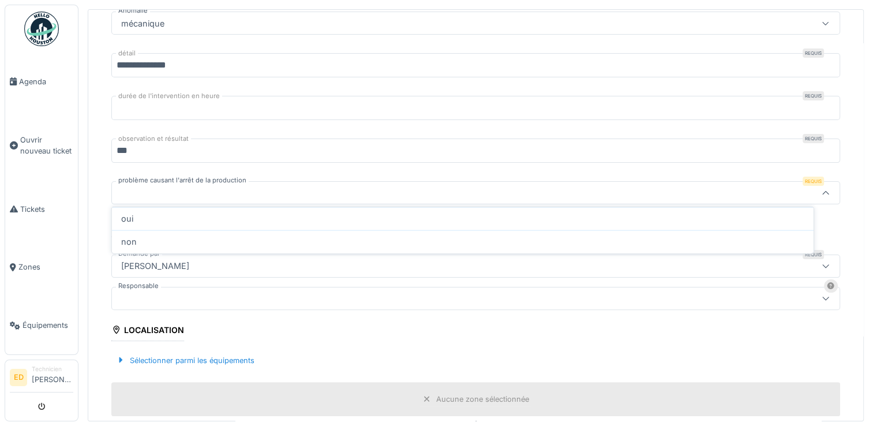
scroll to position [236, 0]
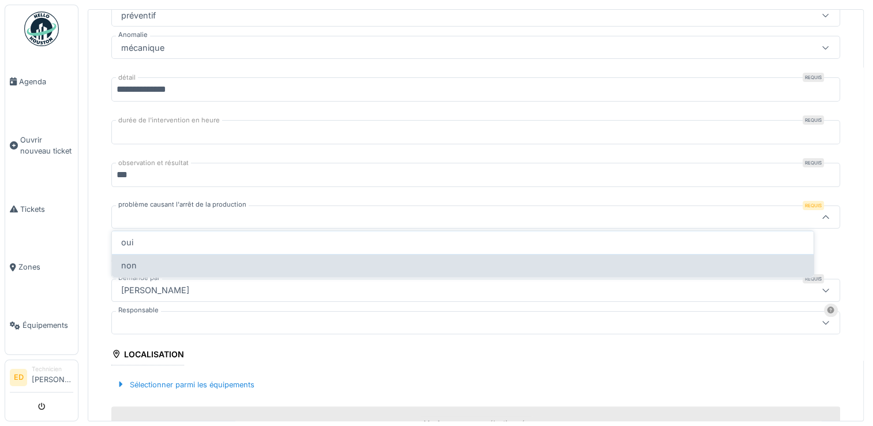
click at [194, 271] on div "non" at bounding box center [463, 265] width 702 height 23
type input "***"
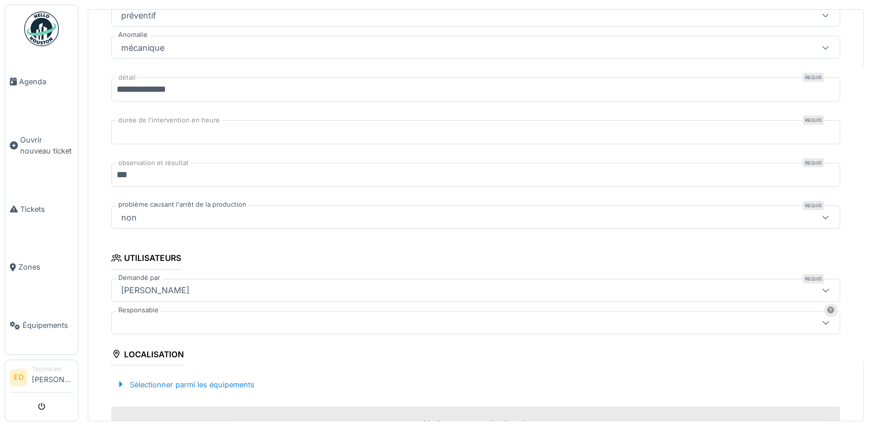
click at [205, 317] on div at bounding box center [436, 322] width 638 height 13
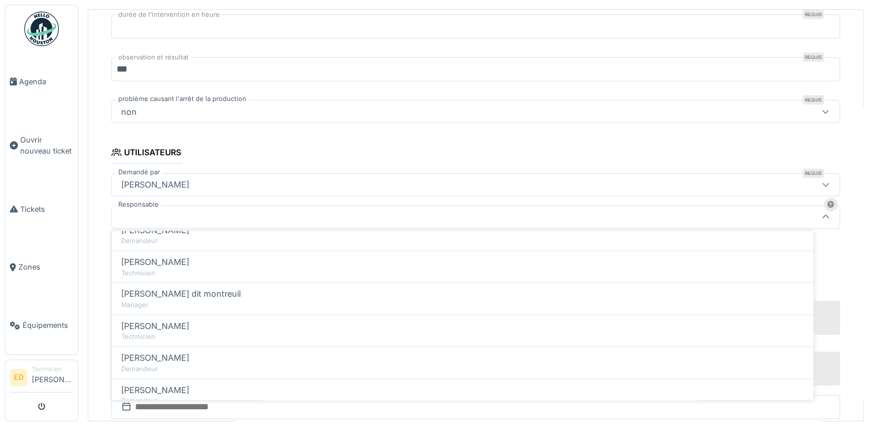
scroll to position [183, 0]
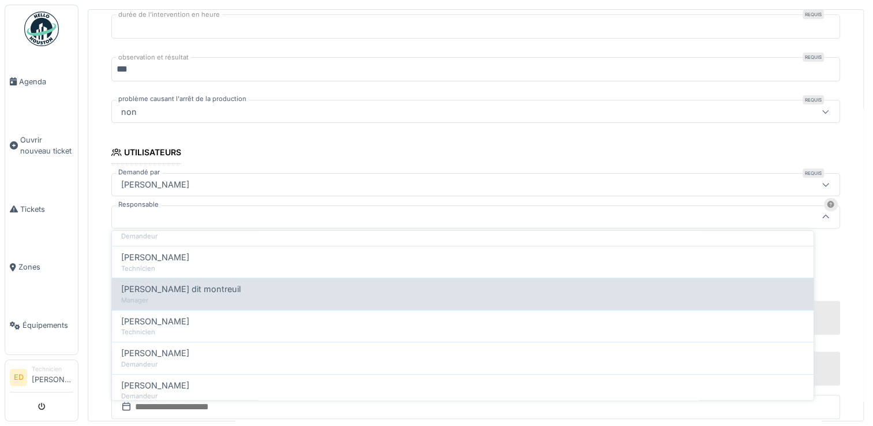
click at [609, 295] on div "Manager" at bounding box center [462, 300] width 683 height 10
type input "*****"
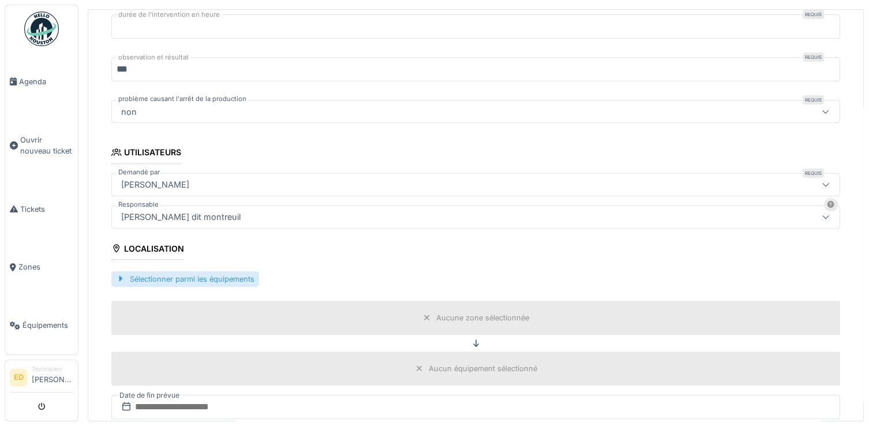
click at [248, 274] on div "Sélectionner parmi les équipements" at bounding box center [185, 279] width 148 height 16
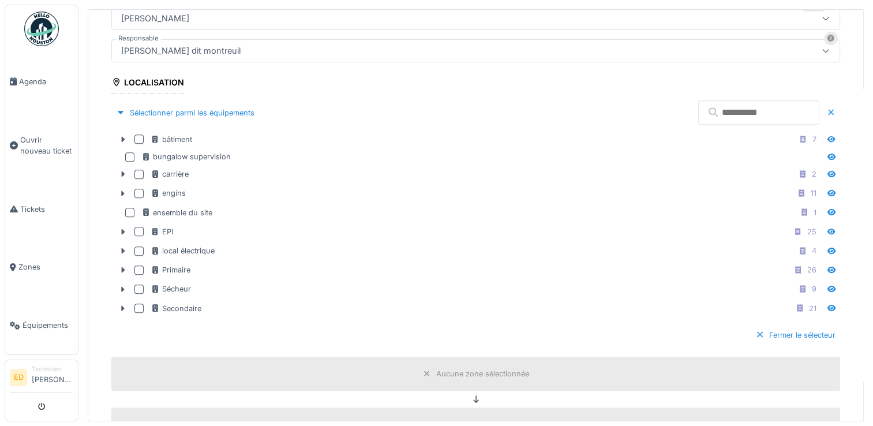
scroll to position [515, 0]
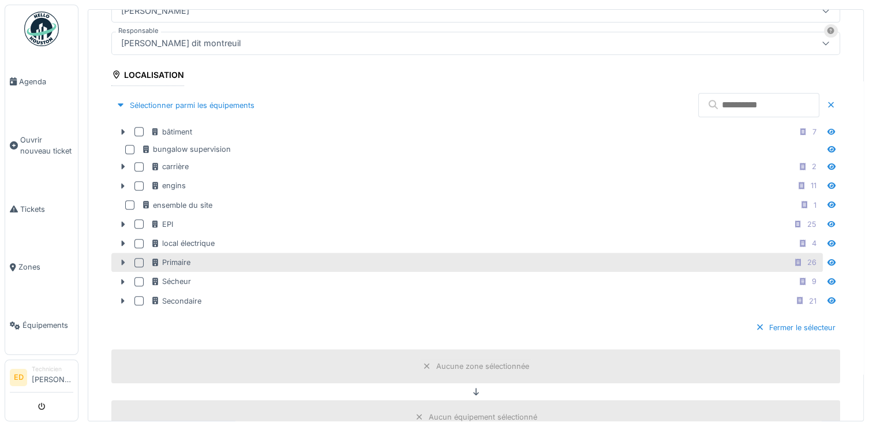
click at [120, 259] on icon at bounding box center [122, 263] width 9 height 8
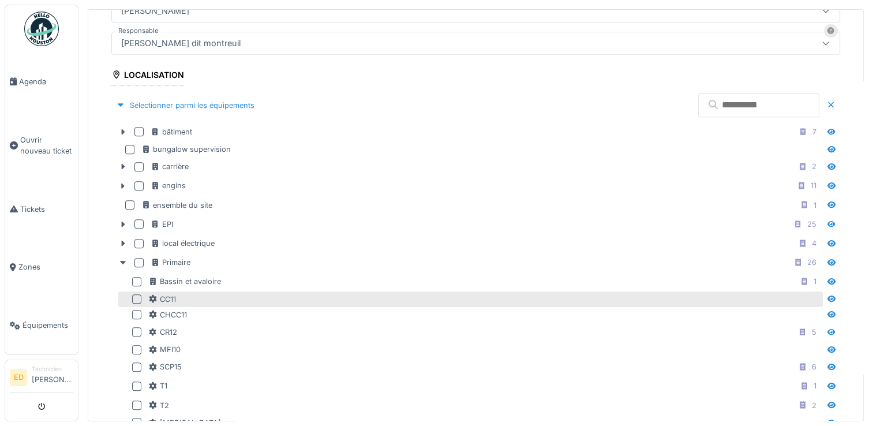
click at [140, 294] on div at bounding box center [136, 298] width 9 height 9
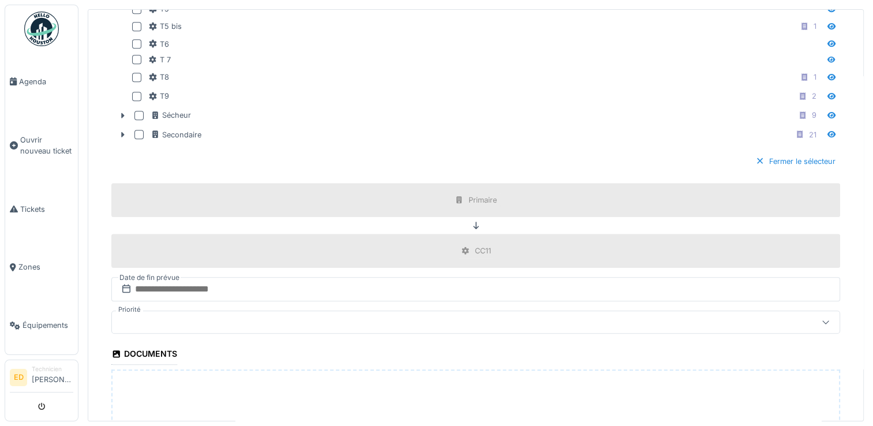
scroll to position [1034, 0]
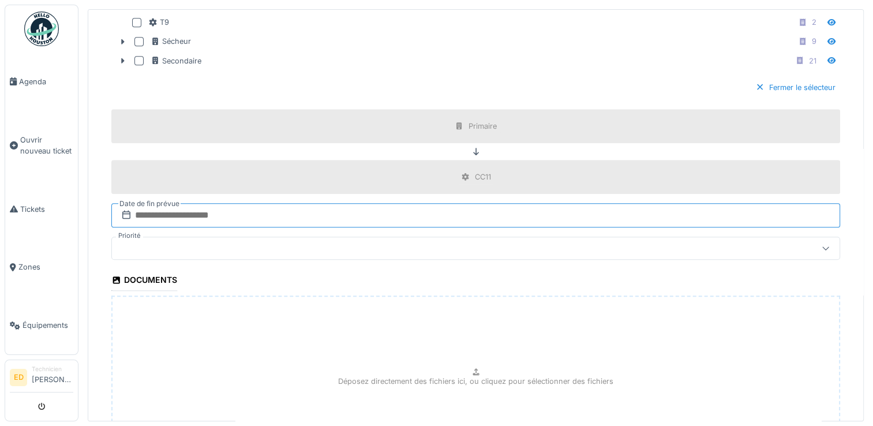
click at [380, 203] on input "text" at bounding box center [475, 215] width 729 height 24
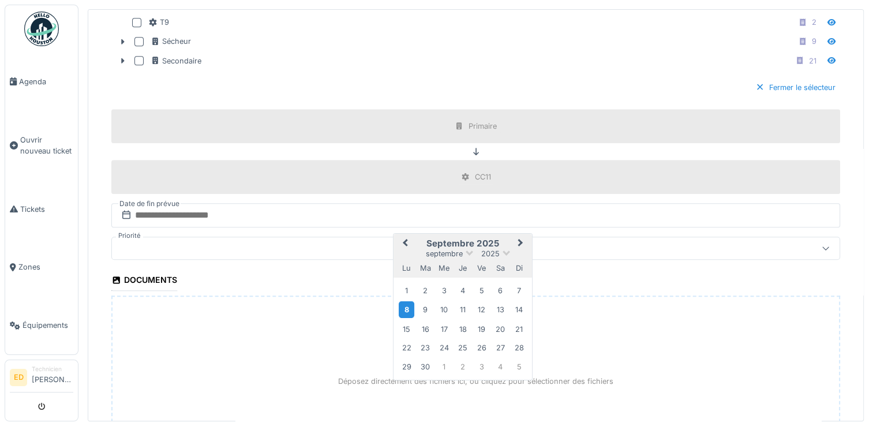
click at [406, 301] on div "8" at bounding box center [407, 309] width 16 height 17
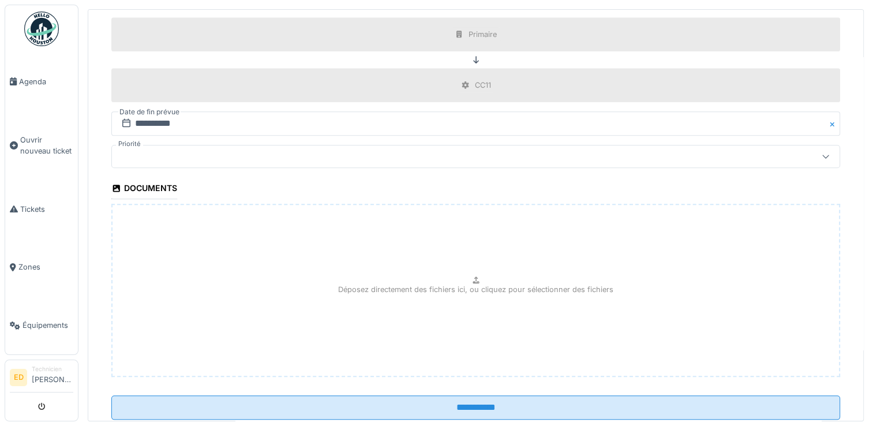
scroll to position [1149, 0]
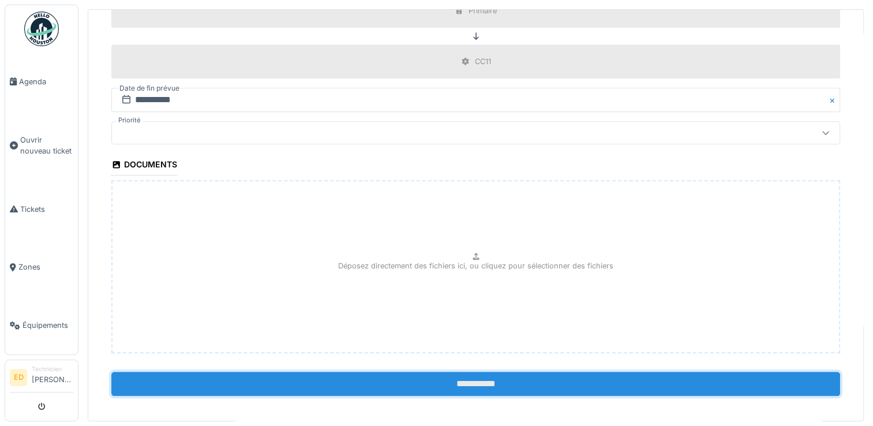
click at [767, 382] on input "**********" at bounding box center [475, 384] width 729 height 24
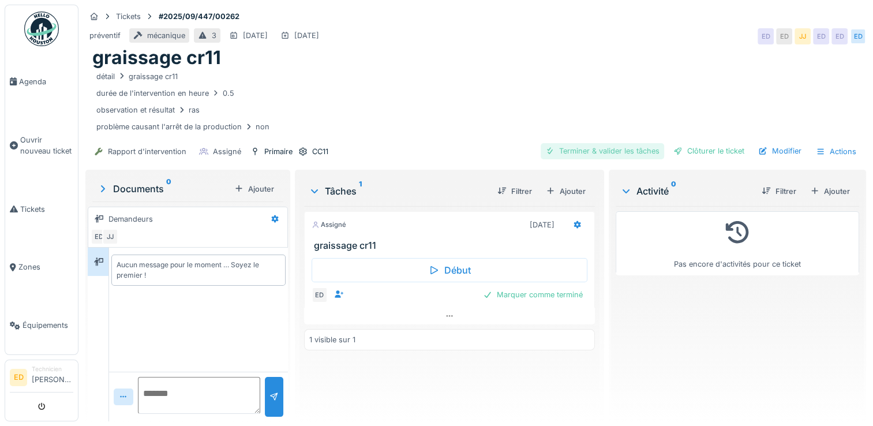
click at [586, 146] on div "Terminer & valider les tâches" at bounding box center [602, 151] width 123 height 16
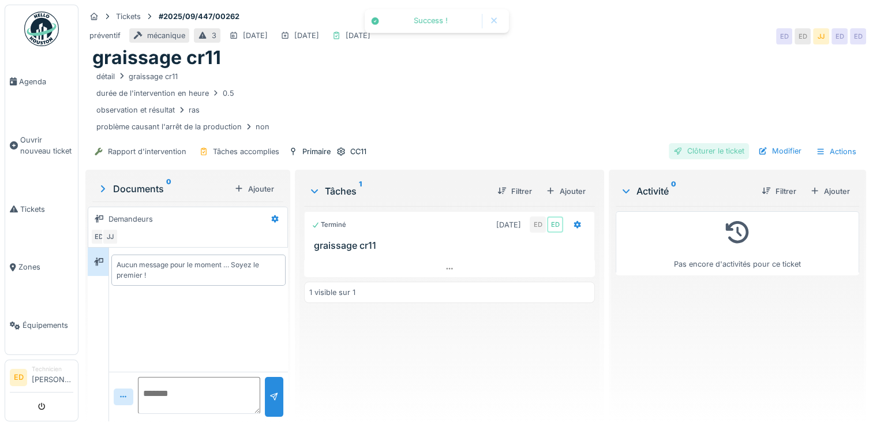
click at [692, 145] on div "Clôturer le ticket" at bounding box center [709, 151] width 80 height 16
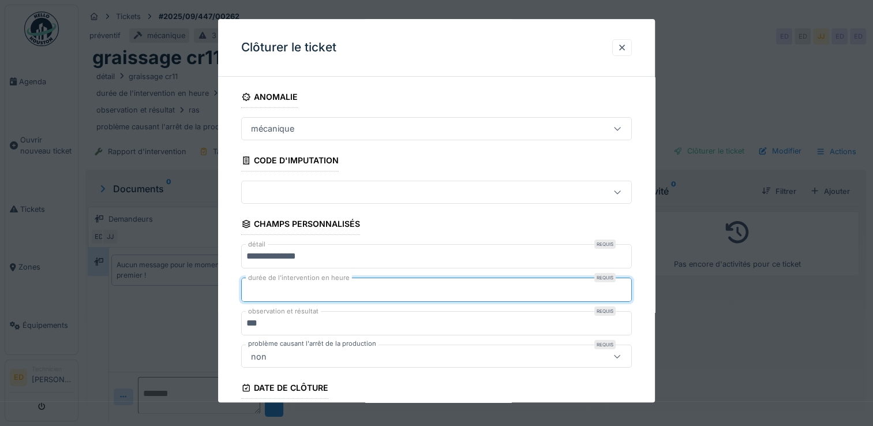
click at [399, 287] on input "***" at bounding box center [436, 290] width 391 height 24
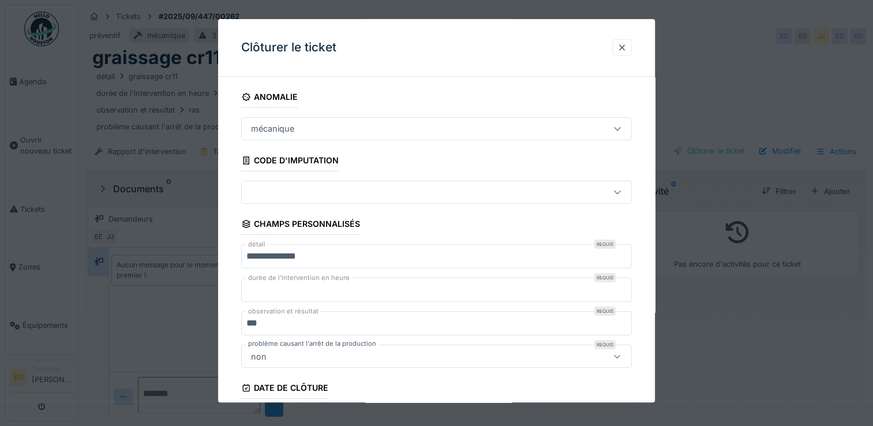
scroll to position [184, 0]
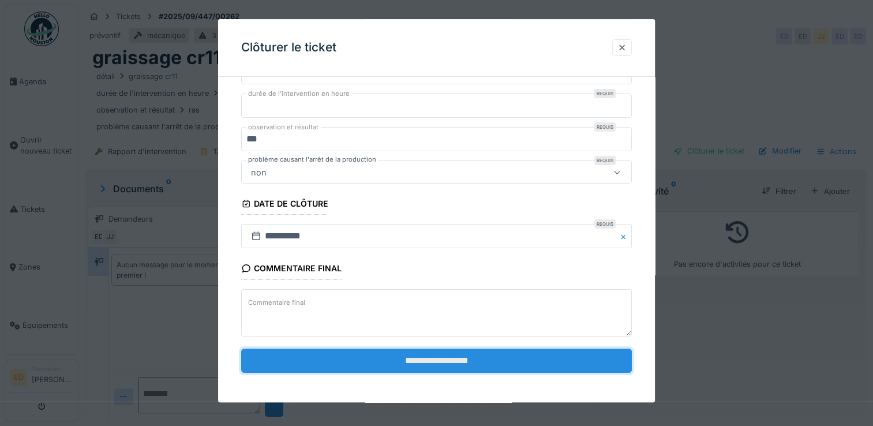
click at [403, 349] on input "**********" at bounding box center [436, 361] width 391 height 24
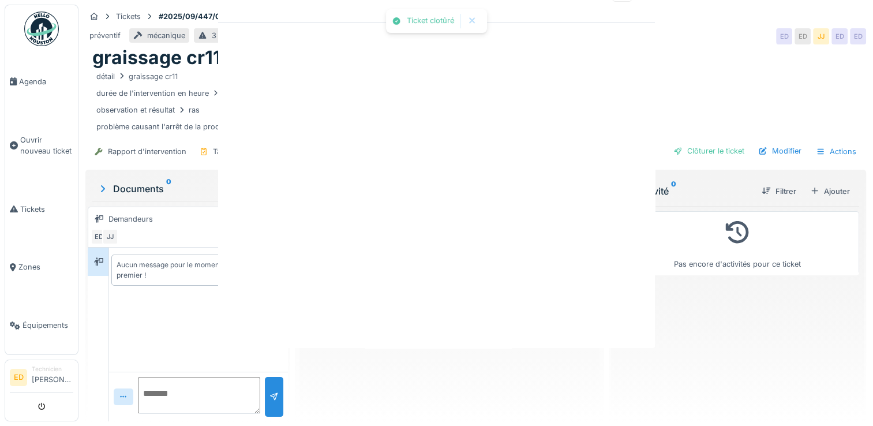
scroll to position [0, 0]
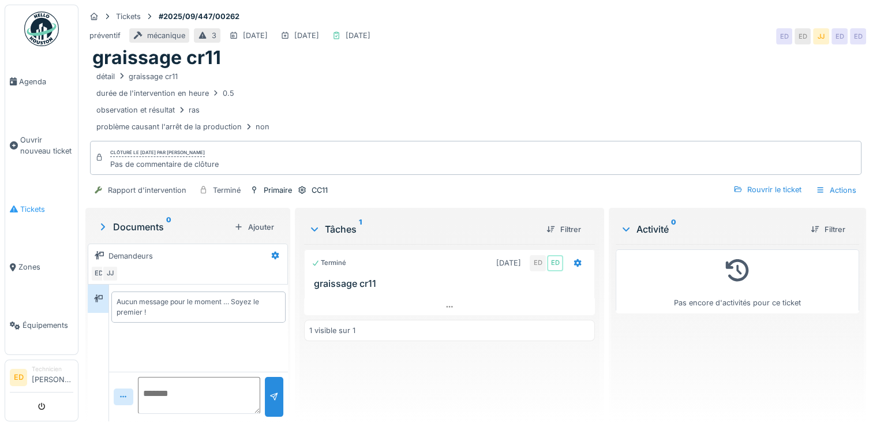
click at [40, 195] on link "Tickets" at bounding box center [41, 209] width 73 height 58
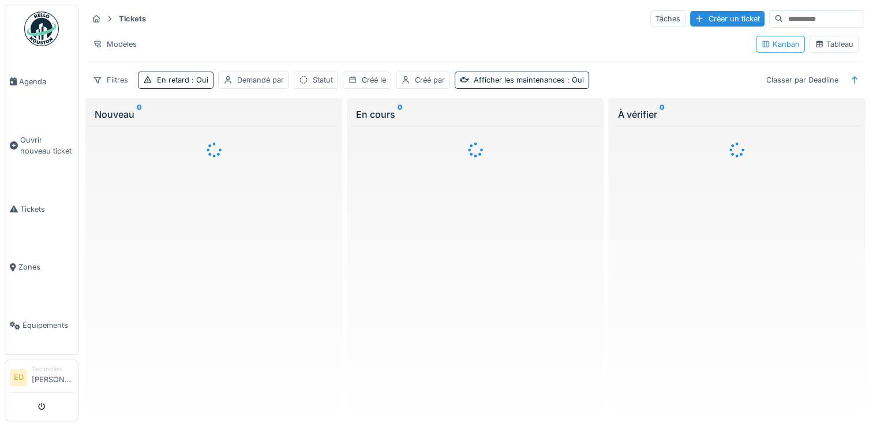
click at [821, 44] on div "Tableau" at bounding box center [834, 44] width 39 height 11
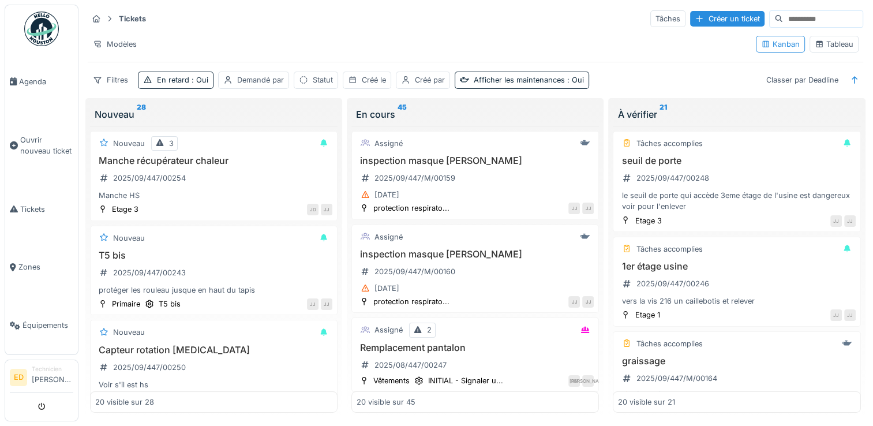
click at [830, 42] on div "Tableau" at bounding box center [834, 44] width 39 height 11
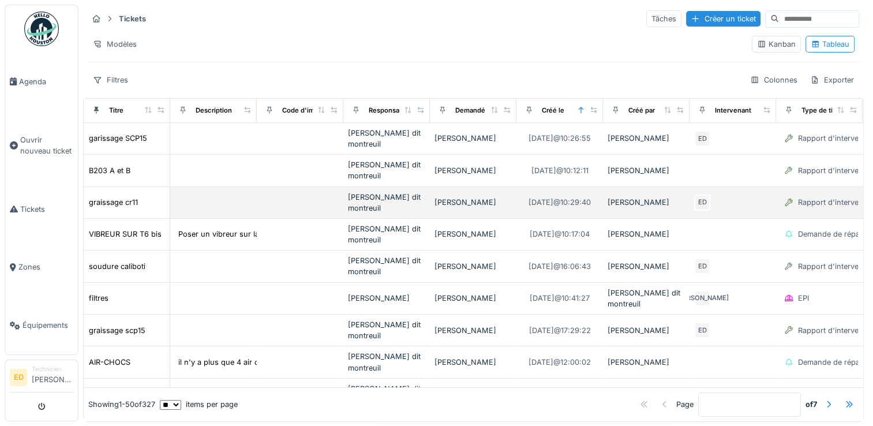
click at [271, 204] on td at bounding box center [300, 203] width 87 height 32
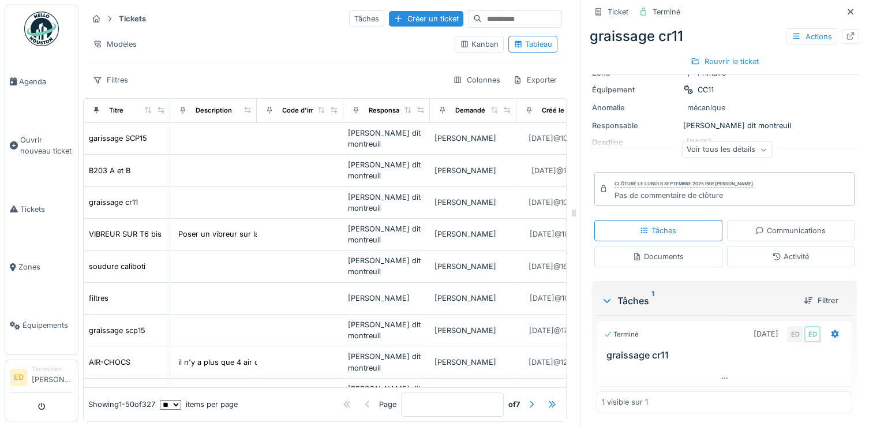
scroll to position [90, 0]
click at [846, 13] on icon at bounding box center [850, 12] width 9 height 8
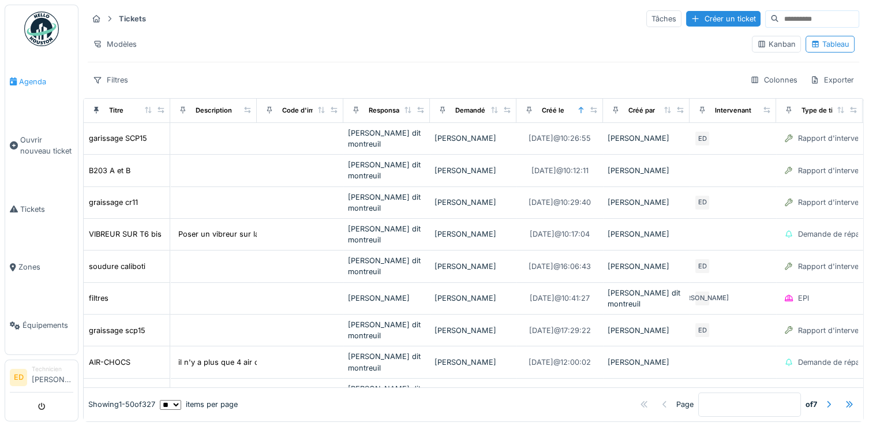
click at [40, 87] on link "Agenda" at bounding box center [41, 82] width 73 height 58
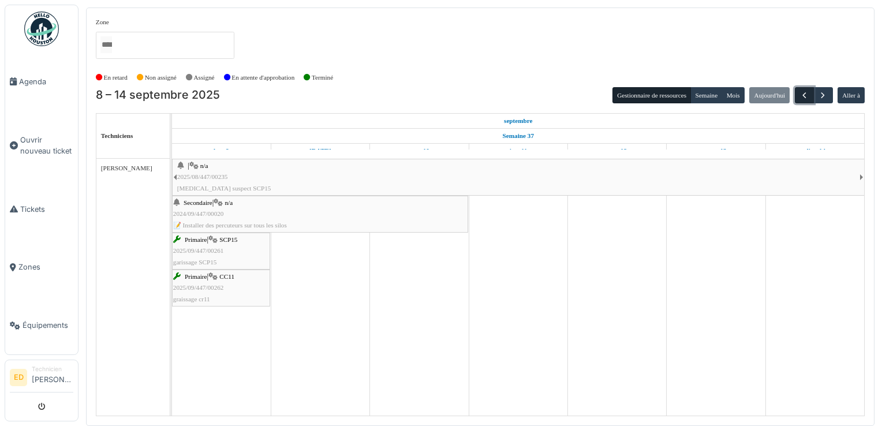
click at [801, 99] on span "button" at bounding box center [804, 96] width 10 height 10
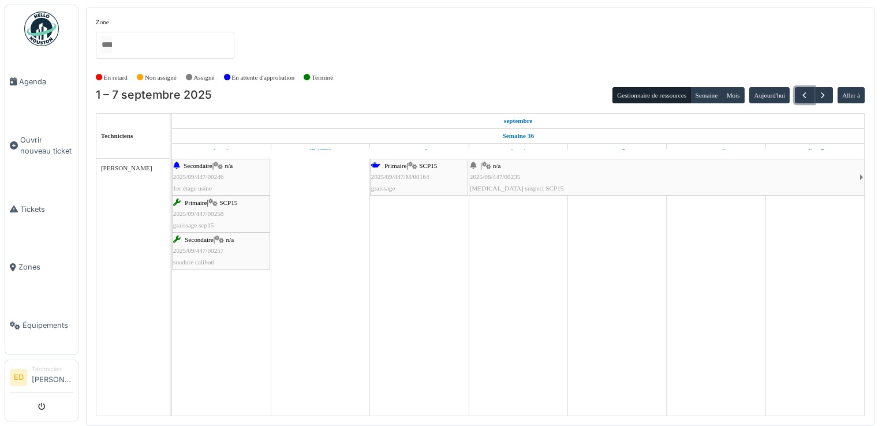
click at [617, 183] on div "| n/a 2025/08/447/00235 [MEDICAL_DATA] suspect SCP15" at bounding box center [665, 176] width 390 height 33
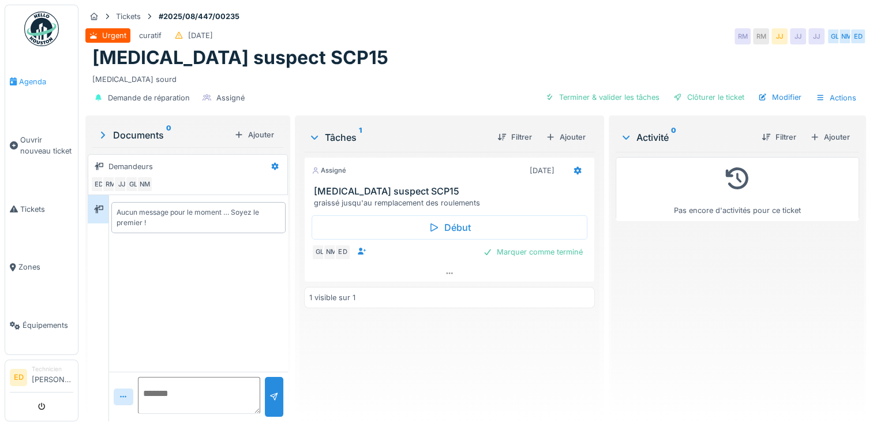
click at [35, 73] on link "Agenda" at bounding box center [41, 82] width 73 height 58
